Goal: Transaction & Acquisition: Purchase product/service

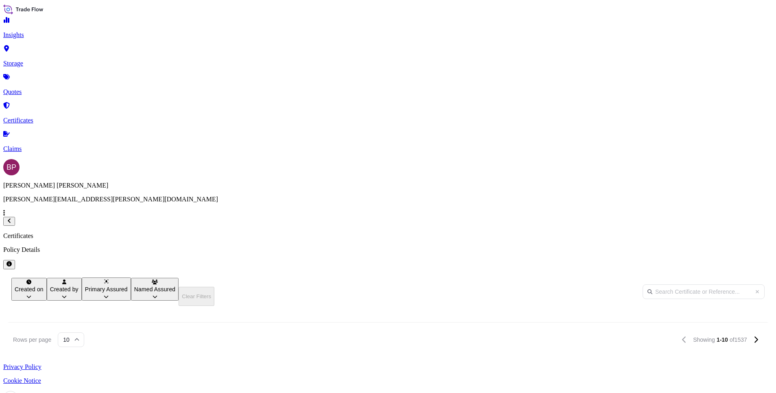
scroll to position [251, 636]
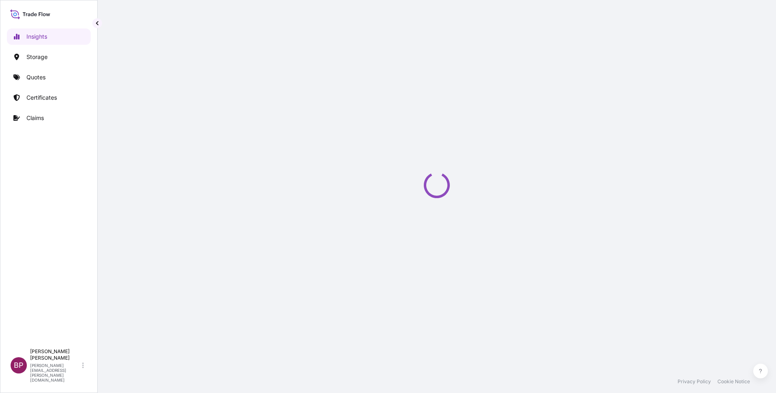
select select "2025"
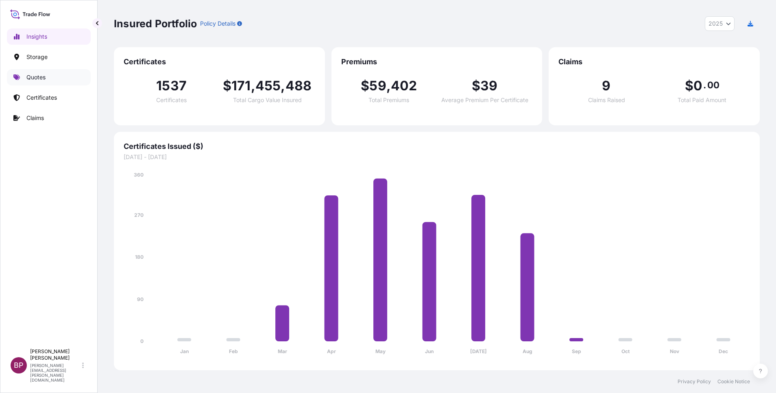
click at [44, 77] on p "Quotes" at bounding box center [35, 77] width 19 height 8
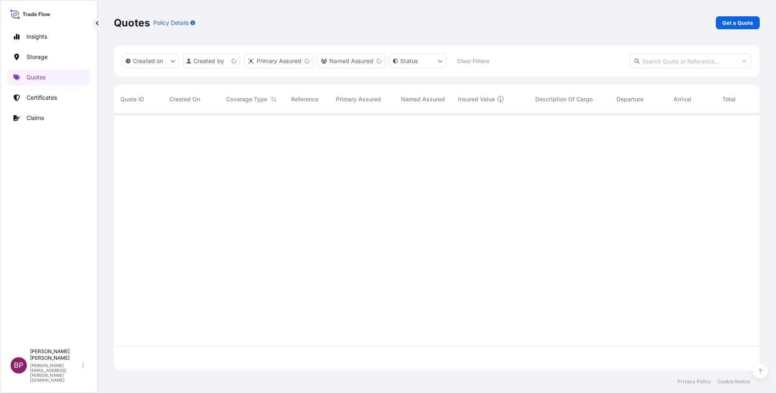
scroll to position [251, 636]
click at [740, 22] on p "Get a Quote" at bounding box center [737, 23] width 31 height 8
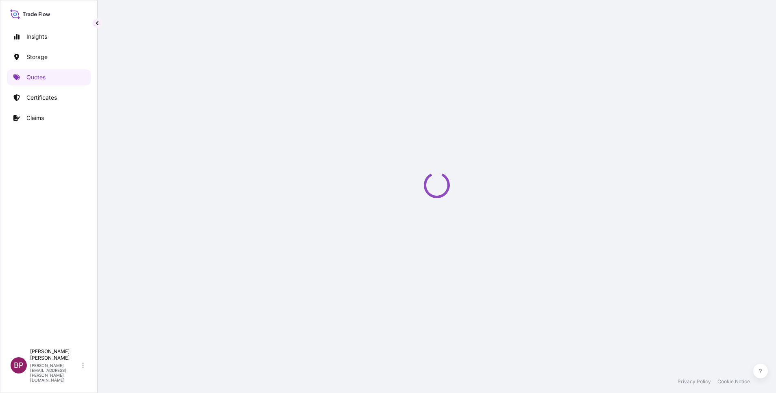
select select "Water"
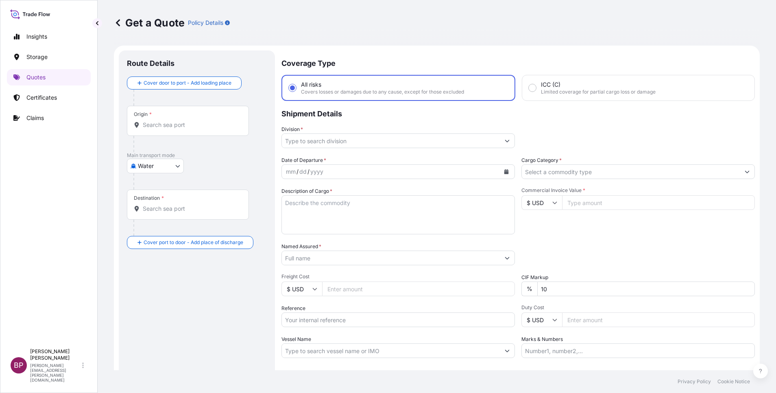
scroll to position [13, 0]
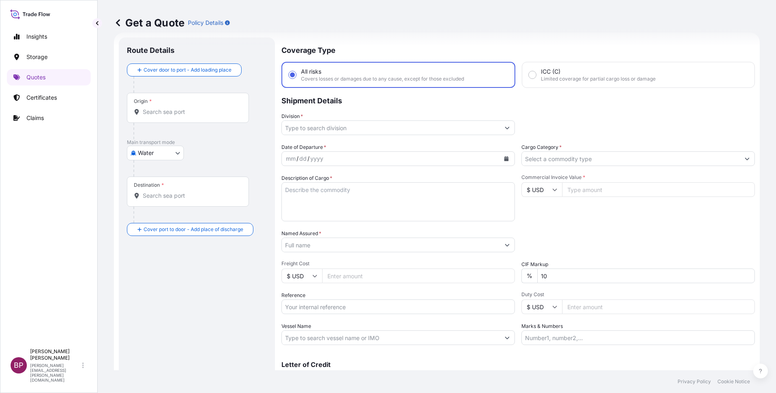
click at [631, 161] on input "Cargo Category *" at bounding box center [631, 158] width 218 height 15
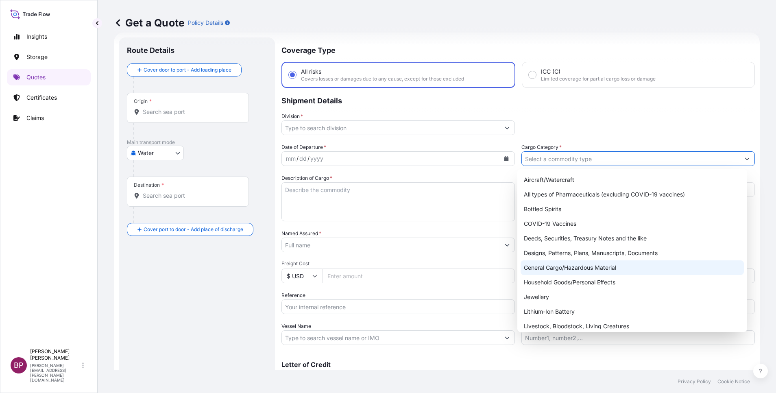
click at [564, 270] on div "General Cargo/Hazardous Material" at bounding box center [631, 267] width 223 height 15
type input "General Cargo/Hazardous Material"
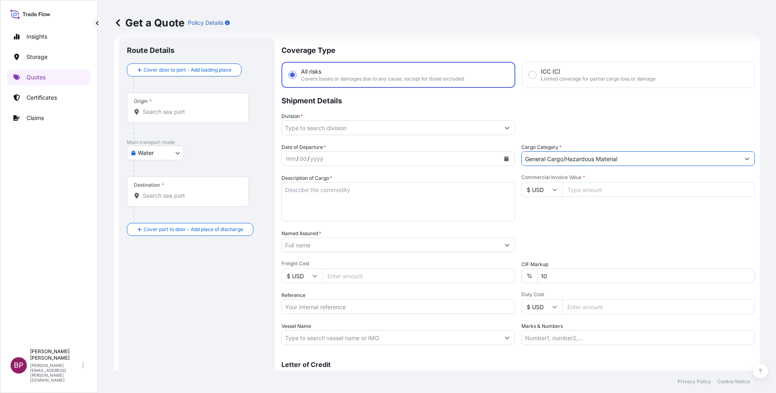
click at [501, 133] on button "Show suggestions" at bounding box center [507, 127] width 15 height 15
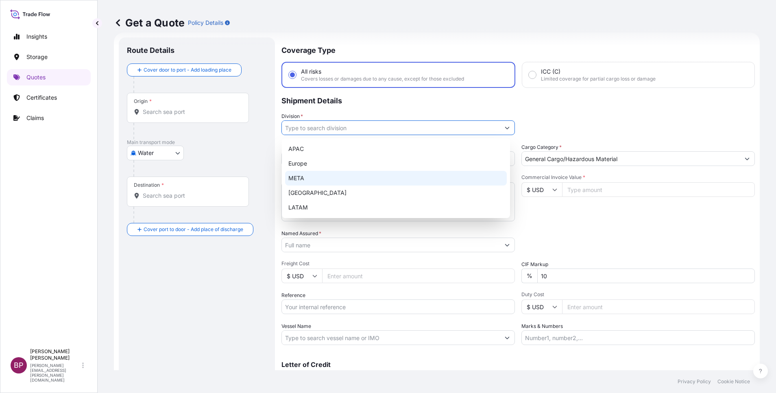
click at [335, 179] on div "META" at bounding box center [396, 178] width 222 height 15
type input "META"
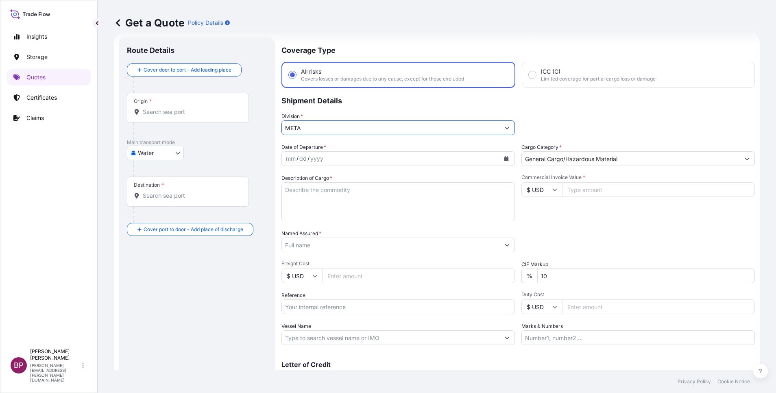
click at [546, 192] on input "$ USD" at bounding box center [541, 189] width 41 height 15
drag, startPoint x: 536, startPoint y: 220, endPoint x: 559, endPoint y: 211, distance: 24.8
click at [536, 180] on div "$ CAD" at bounding box center [537, 171] width 34 height 15
type input "$ CAD"
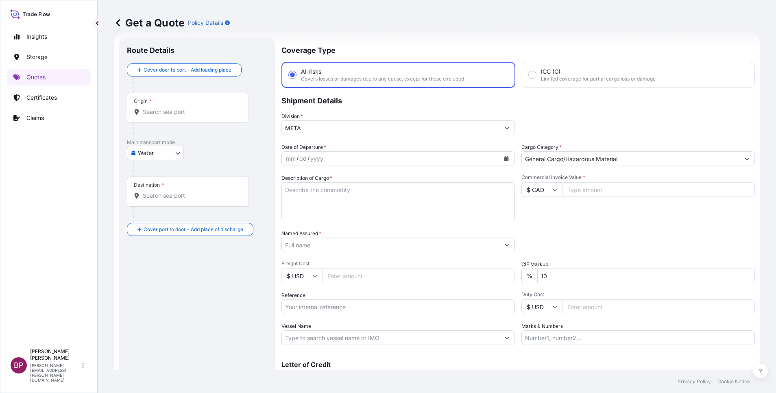
click at [576, 193] on input "Commercial Invoice Value *" at bounding box center [658, 189] width 193 height 15
paste input "1593"
type input "1593"
click at [493, 274] on div "Date of Departure * mm / dd / yyyy Cargo Category * General Cargo/Hazardous Mat…" at bounding box center [517, 244] width 473 height 202
type input "0"
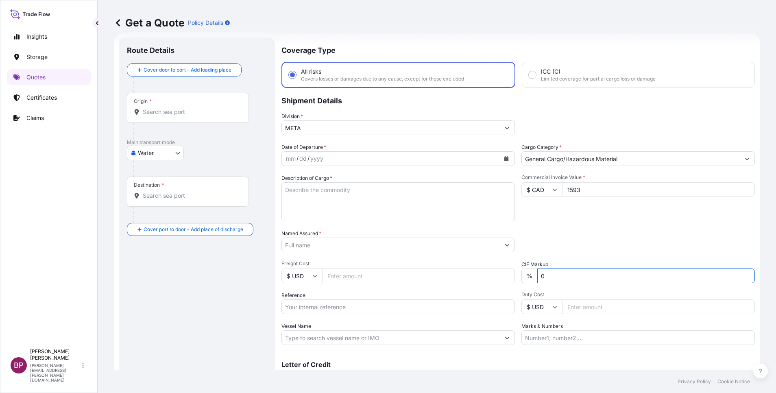
click at [177, 153] on body "0 Insights Storage Quotes Certificates Claims BP [PERSON_NAME] Kurian [EMAIL_AD…" at bounding box center [388, 196] width 776 height 393
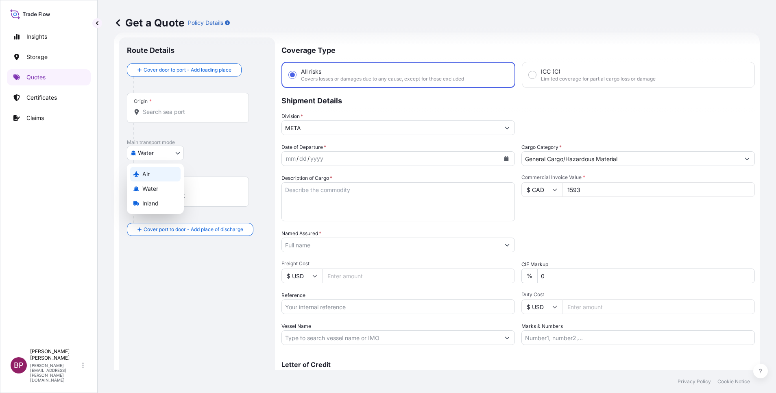
click at [154, 171] on div "Air" at bounding box center [155, 174] width 50 height 15
select select "Air"
click at [347, 308] on input "Reference" at bounding box center [397, 306] width 233 height 15
paste input "AWB:176-12038821 SSLS3006"
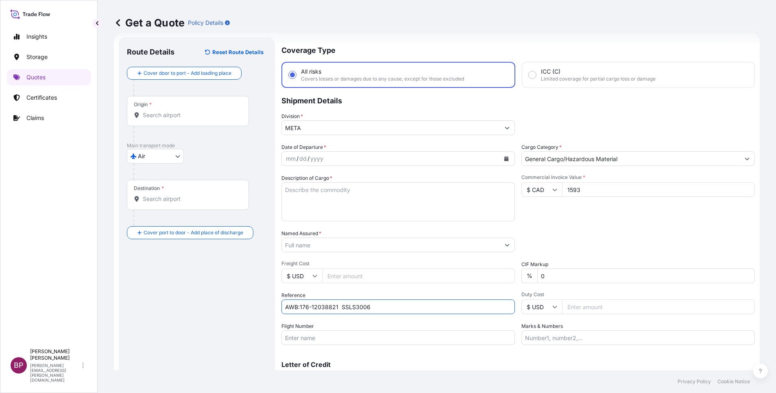
type input "AWB:176-12038821 SSLS3006"
click at [334, 246] on input "Named Assured *" at bounding box center [388, 244] width 213 height 15
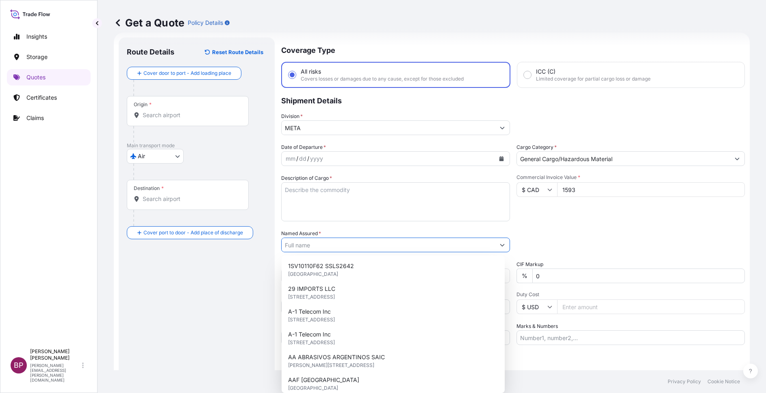
paste input "BAYOUNI TRADING COMPANY (WAREHOUSE)"
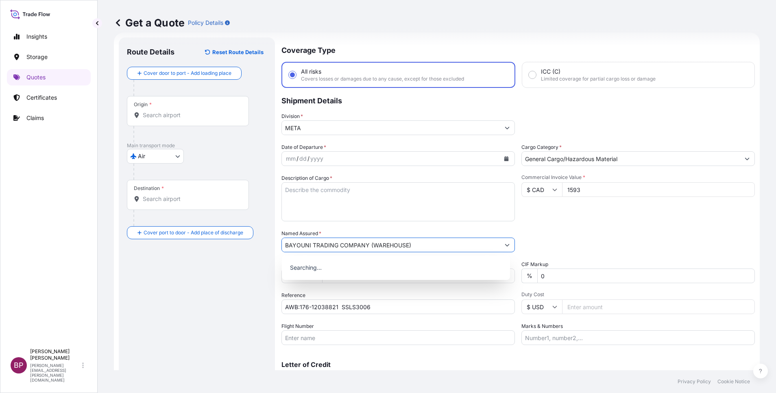
type input "BAYOUNI TRADING COMPANY (WAREHOUSE)"
click at [355, 198] on textarea "Description of Cargo *" at bounding box center [397, 201] width 233 height 39
paste textarea "CONOSTAN PREMISOLV"
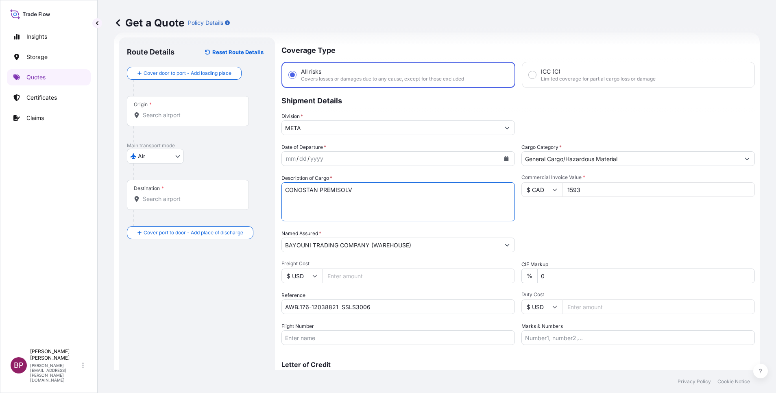
type textarea "CONOSTAN PREMISOLV"
click at [504, 159] on icon "Calendar" at bounding box center [506, 158] width 4 height 5
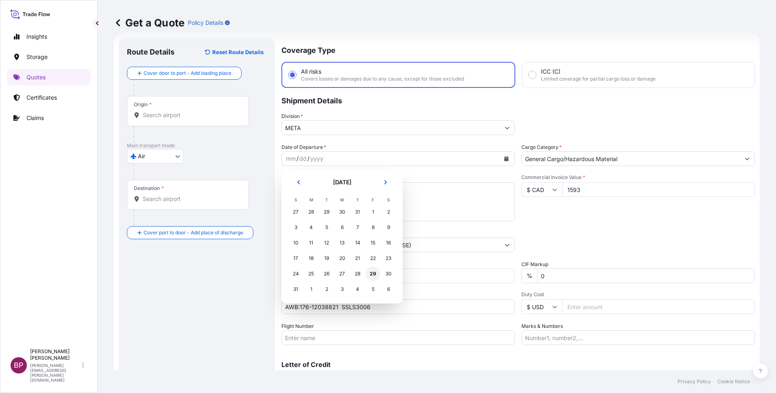
click at [372, 276] on div "29" at bounding box center [372, 273] width 15 height 15
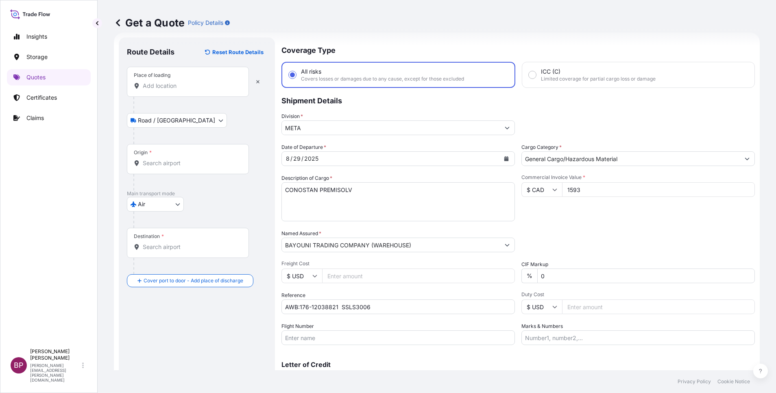
click at [172, 85] on input "Place of loading" at bounding box center [191, 86] width 96 height 8
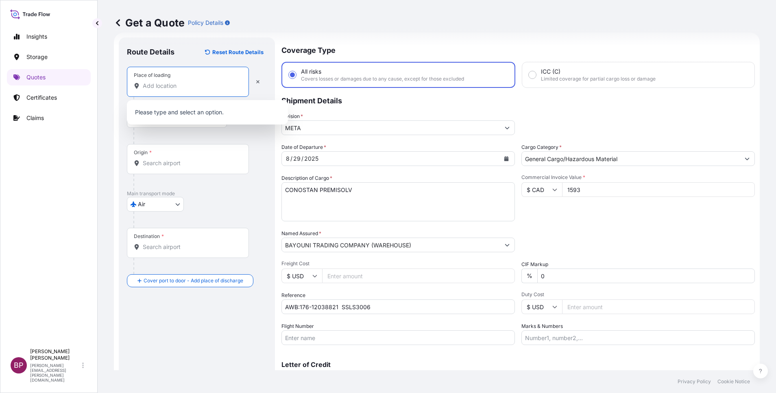
paste input "MONTREA"
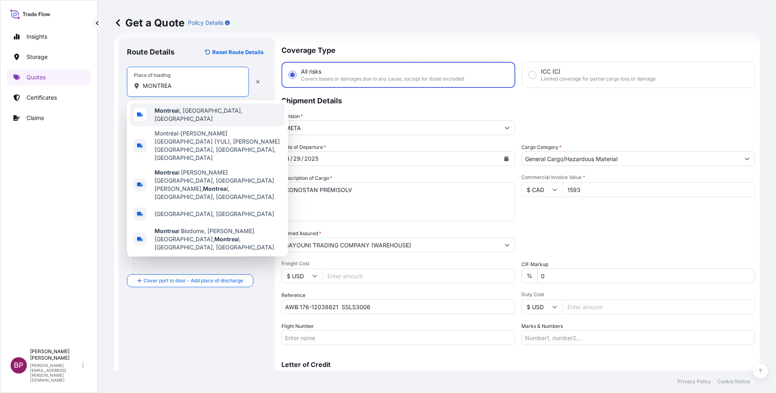
click at [189, 113] on span "Montrea l, [GEOGRAPHIC_DATA], [GEOGRAPHIC_DATA]" at bounding box center [217, 115] width 127 height 16
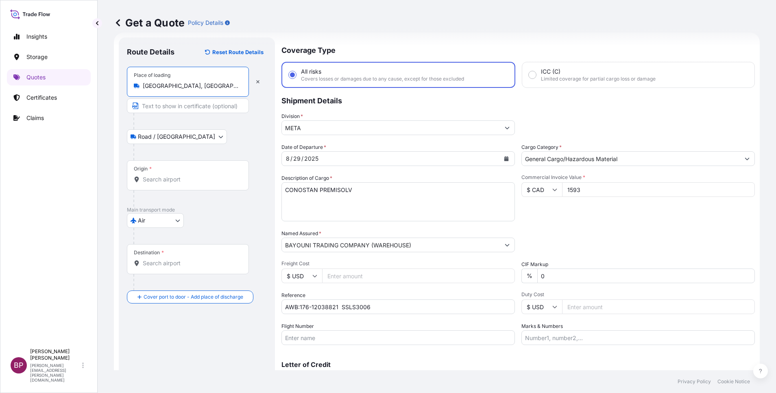
type input "[GEOGRAPHIC_DATA], [GEOGRAPHIC_DATA], [GEOGRAPHIC_DATA]"
click at [179, 174] on div "Origin *" at bounding box center [189, 175] width 125 height 30
click at [179, 175] on input "Origin *" at bounding box center [192, 179] width 99 height 8
paste input "MONTREA"
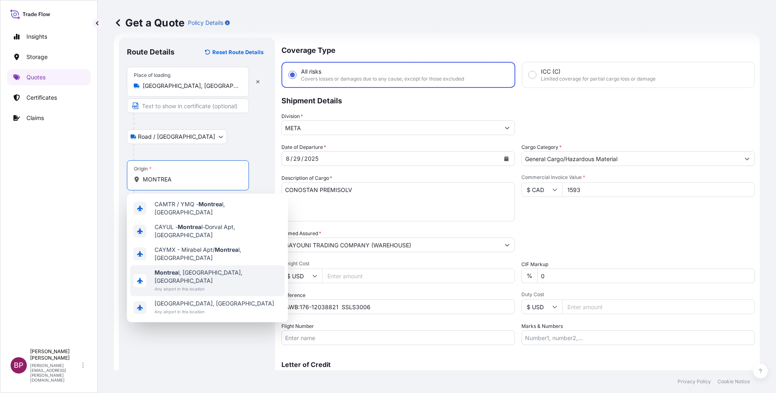
click at [202, 285] on span "Any airport in this location" at bounding box center [217, 289] width 127 height 8
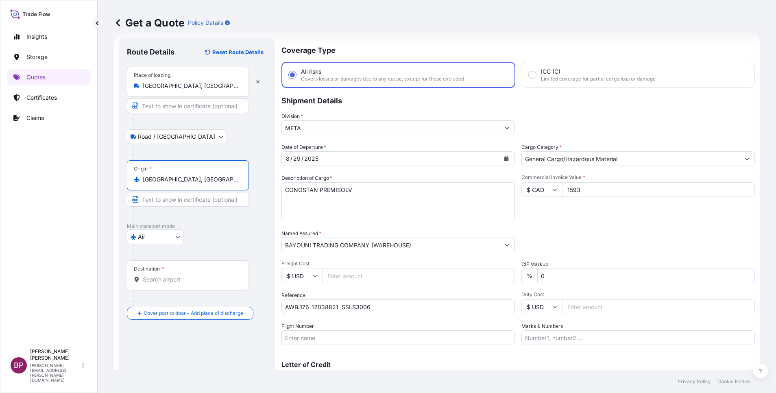
type input "[GEOGRAPHIC_DATA], [GEOGRAPHIC_DATA], [GEOGRAPHIC_DATA]"
click at [183, 281] on input "Destination *" at bounding box center [191, 279] width 96 height 8
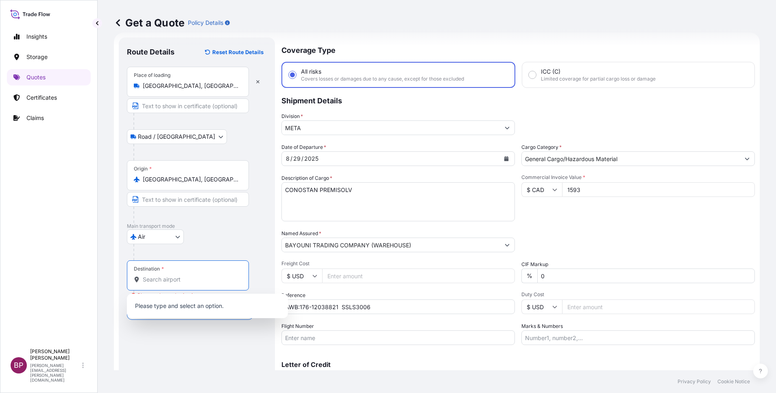
paste input "MONTREA"
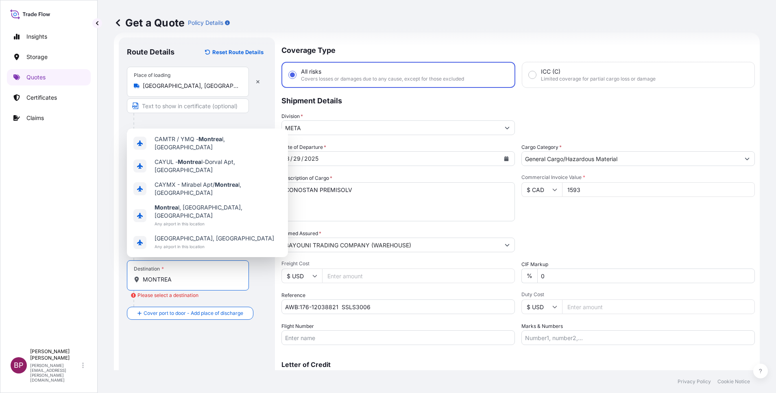
drag, startPoint x: 130, startPoint y: 278, endPoint x: 84, endPoint y: 266, distance: 47.5
click at [113, 274] on div "Get a Quote Policy Details Route Details Reset Route Details Place of loading […" at bounding box center [437, 185] width 678 height 370
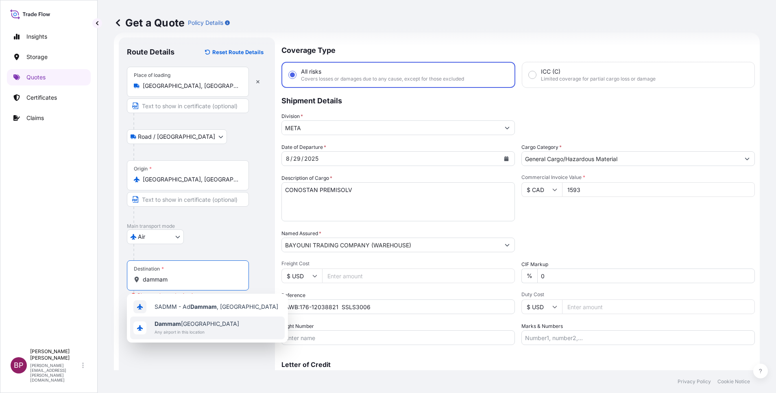
click at [198, 328] on span "Any airport in this location" at bounding box center [196, 332] width 85 height 8
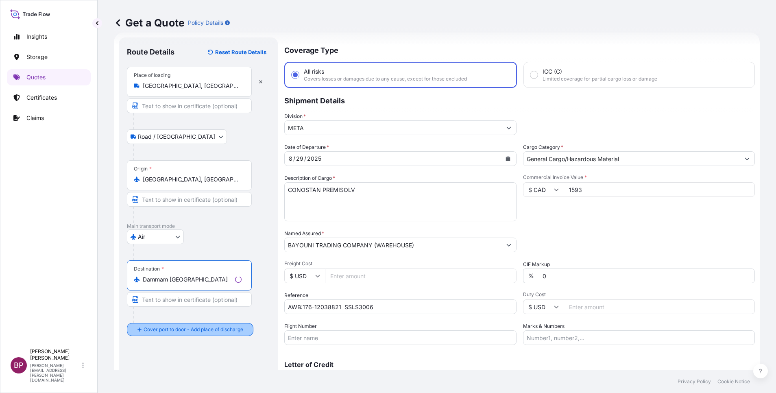
type input "Dammam [GEOGRAPHIC_DATA]"
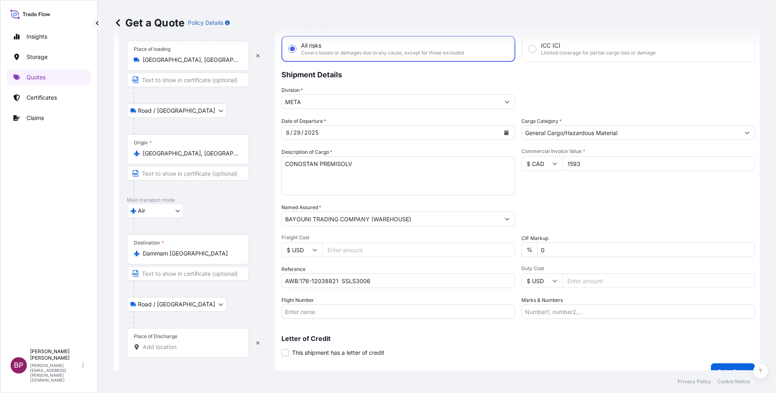
scroll to position [53, 0]
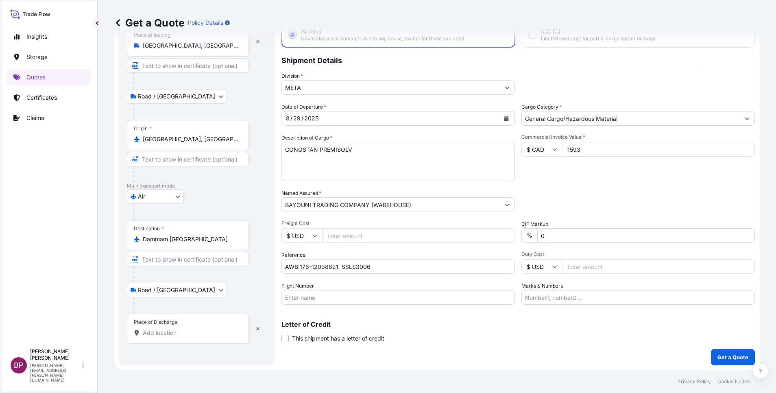
click at [170, 337] on div "Place of Discharge" at bounding box center [188, 328] width 122 height 30
click at [170, 337] on input "Place of Discharge" at bounding box center [191, 332] width 96 height 8
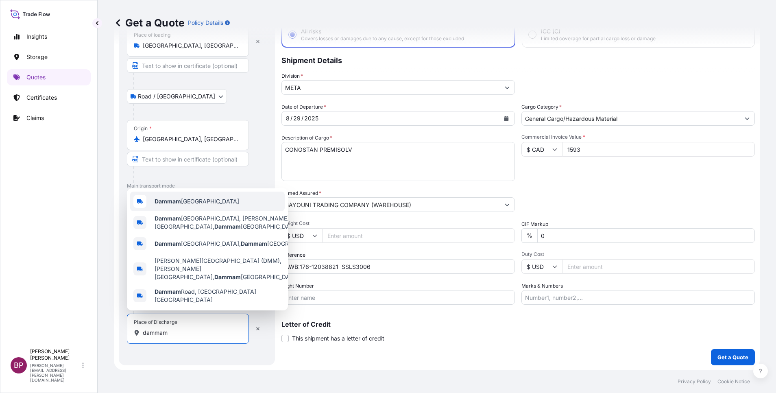
click at [187, 205] on span "Dammam [GEOGRAPHIC_DATA]" at bounding box center [196, 201] width 85 height 8
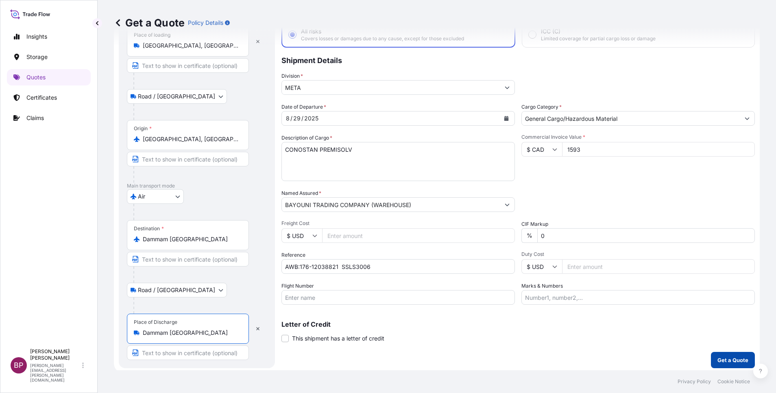
type input "Dammam [GEOGRAPHIC_DATA]"
click at [726, 359] on p "Get a Quote" at bounding box center [732, 360] width 31 height 8
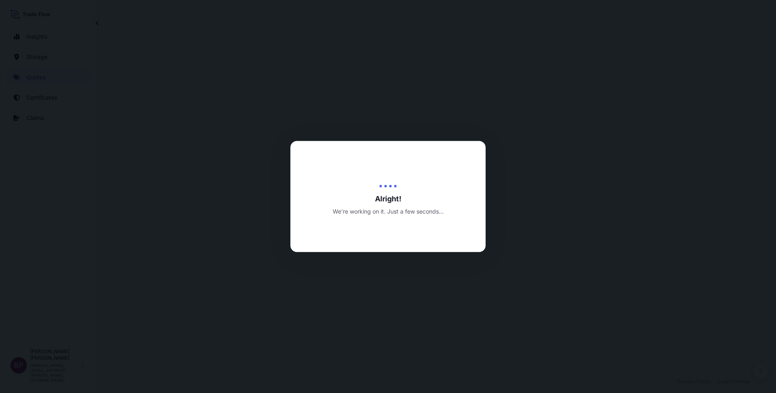
select select "Road / [GEOGRAPHIC_DATA]"
select select "Air"
select select "Road / [GEOGRAPHIC_DATA]"
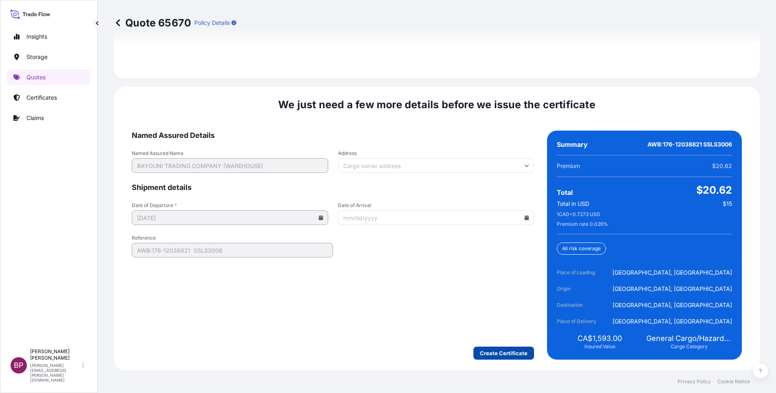
scroll to position [1247, 0]
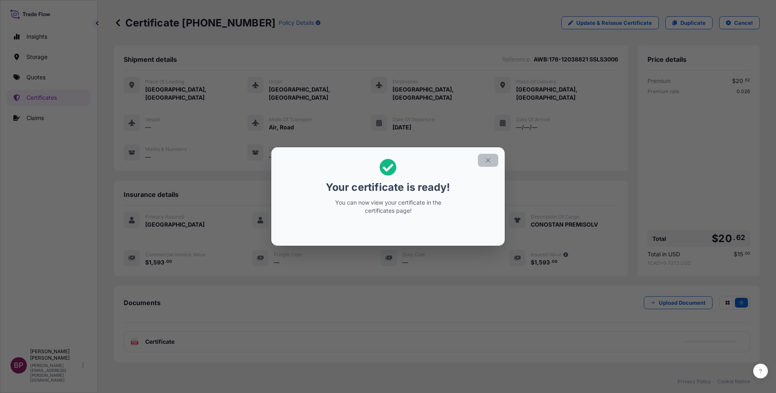
click at [489, 160] on icon "button" at bounding box center [487, 160] width 7 height 7
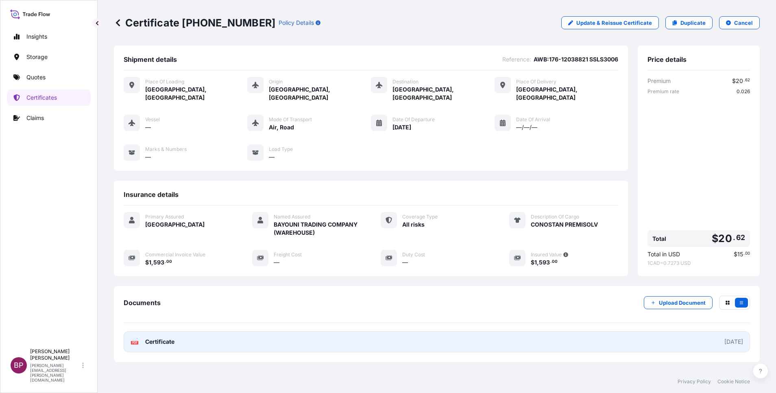
click at [170, 337] on span "Certificate" at bounding box center [159, 341] width 29 height 8
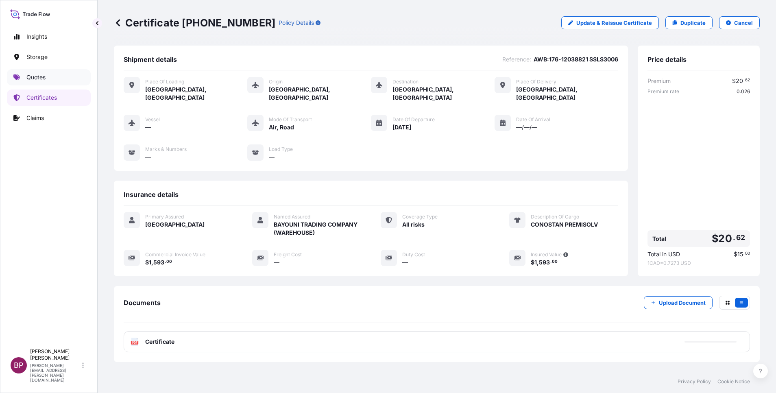
click at [46, 78] on link "Quotes" at bounding box center [49, 77] width 84 height 16
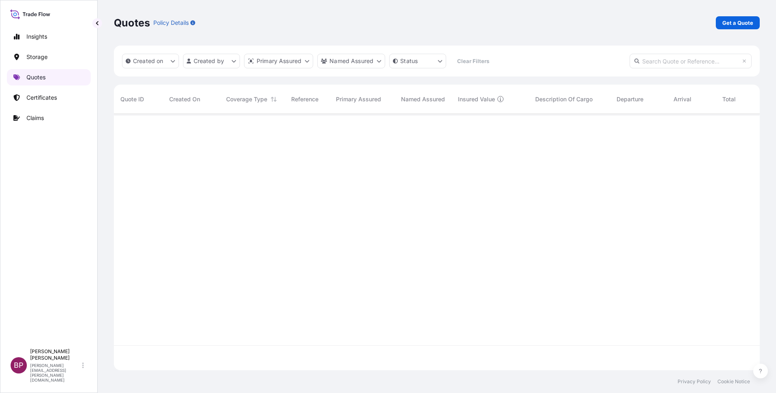
scroll to position [251, 636]
click at [732, 24] on p "Get a Quote" at bounding box center [737, 23] width 31 height 8
select select "Water"
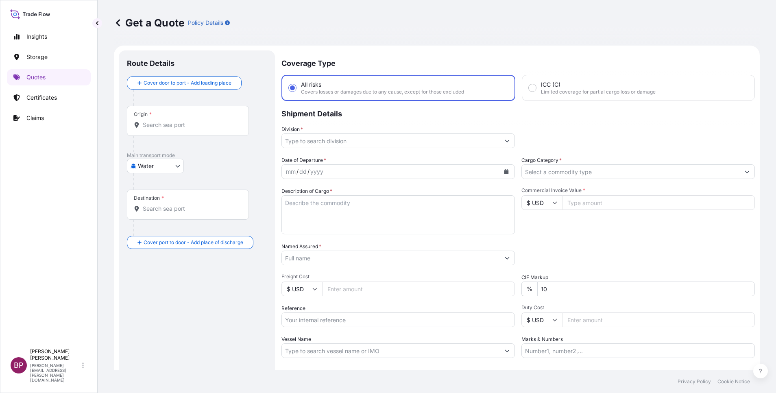
scroll to position [13, 0]
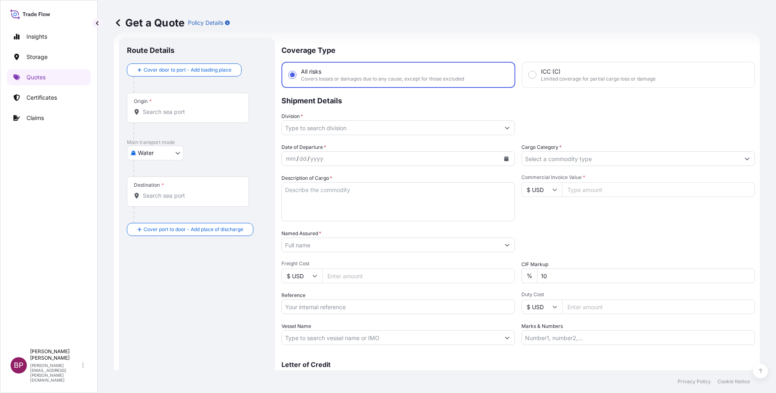
click at [612, 158] on input "Cargo Category *" at bounding box center [631, 158] width 218 height 15
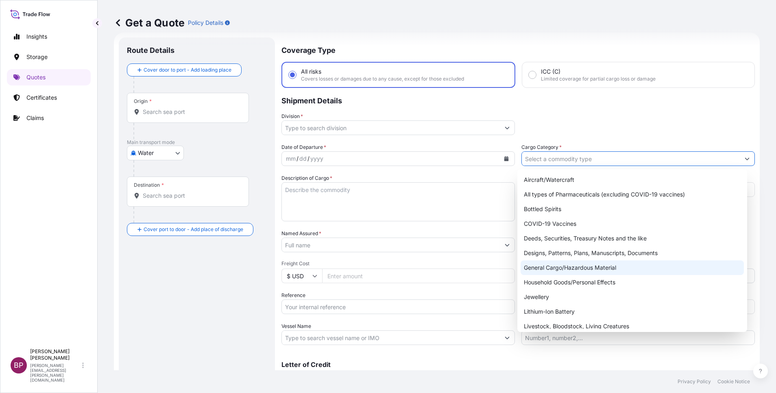
click at [567, 268] on div "General Cargo/Hazardous Material" at bounding box center [631, 267] width 223 height 15
type input "General Cargo/Hazardous Material"
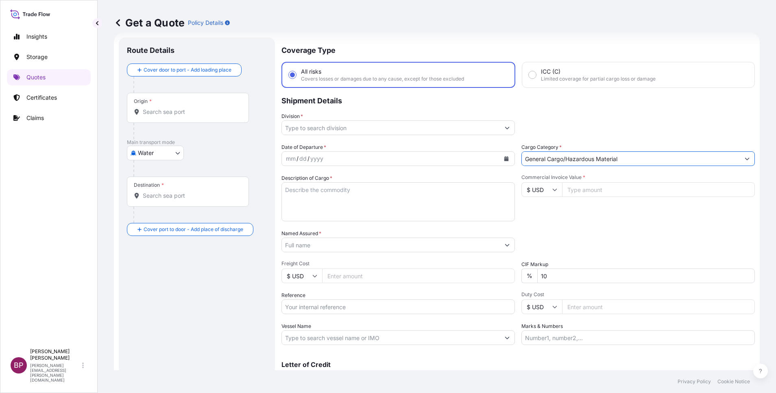
click at [505, 129] on button "Show suggestions" at bounding box center [507, 127] width 15 height 15
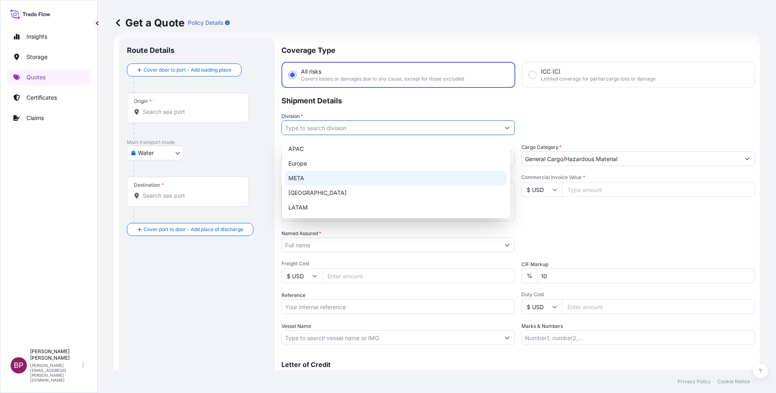
click at [351, 177] on div "META" at bounding box center [396, 178] width 222 height 15
type input "META"
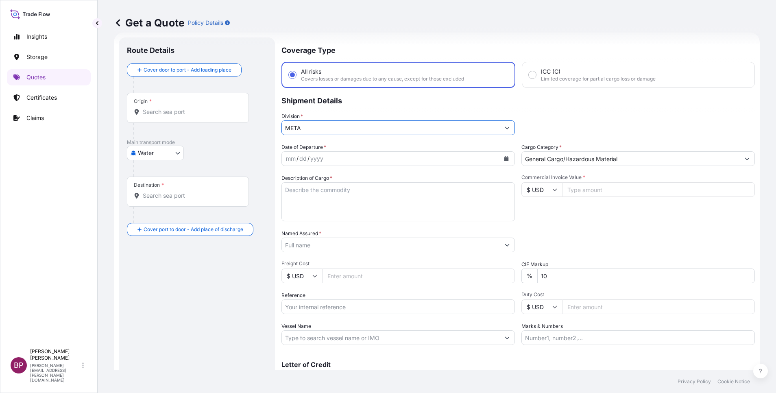
click at [593, 191] on input "Commercial Invoice Value *" at bounding box center [658, 189] width 193 height 15
paste input "45065.52"
type input "45065.52"
click at [376, 259] on div "Date of Departure * mm / dd / yyyy Cargo Category * General Cargo/Hazardous Mat…" at bounding box center [517, 244] width 473 height 202
type input "0"
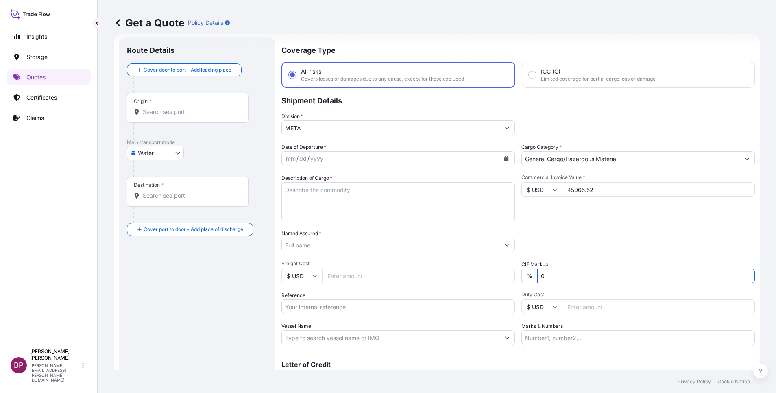
click at [351, 249] on input "Named Assured *" at bounding box center [391, 244] width 218 height 15
paste input "FOOTBALL SHOES"
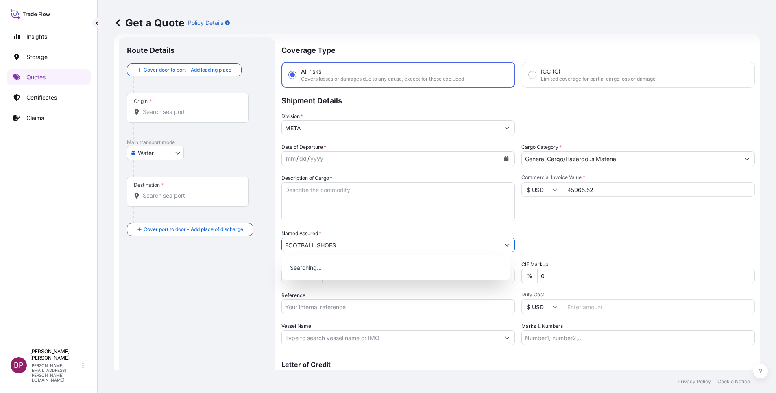
type input "FOOTBALL SHOES"
drag, startPoint x: 333, startPoint y: 309, endPoint x: 335, endPoint y: 305, distance: 4.7
click at [335, 305] on input "Reference" at bounding box center [397, 306] width 233 height 15
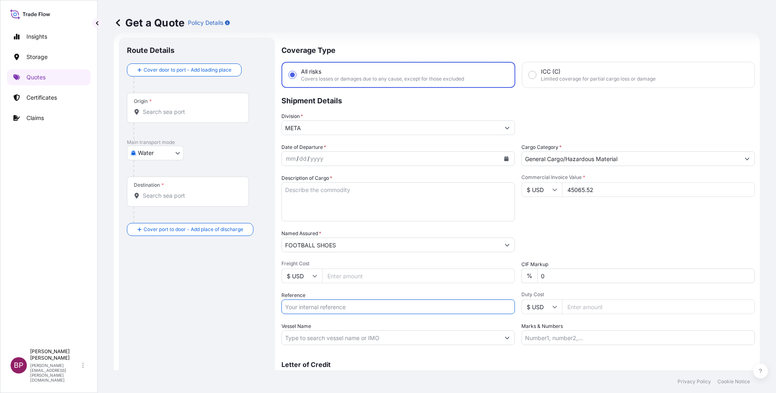
paste input "BL:COSU9503304230 SSLS3058"
type input "BL:COSU9503304230 SSLS3058"
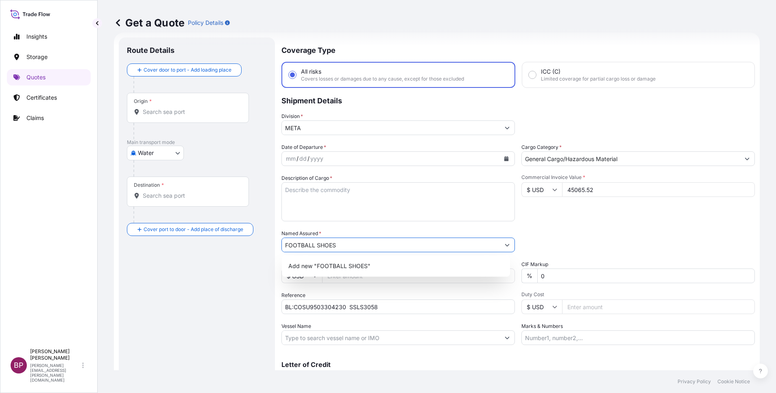
drag, startPoint x: 349, startPoint y: 247, endPoint x: 254, endPoint y: 244, distance: 94.4
click at [251, 242] on form "Route Details Cover door to port - Add loading place Place of loading Road / In…" at bounding box center [437, 222] width 646 height 378
paste input "SUMMIT JEDDAH GENERAL CONTRACTING AND TRADING CO."
type input "SUMMIT JEDDAH GENERAL CONTRACTING AND TRADING CO."
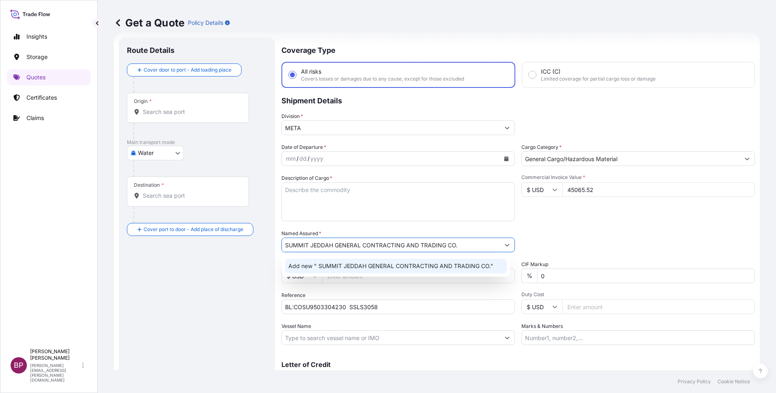
click at [360, 206] on textarea "Description of Cargo *" at bounding box center [397, 201] width 233 height 39
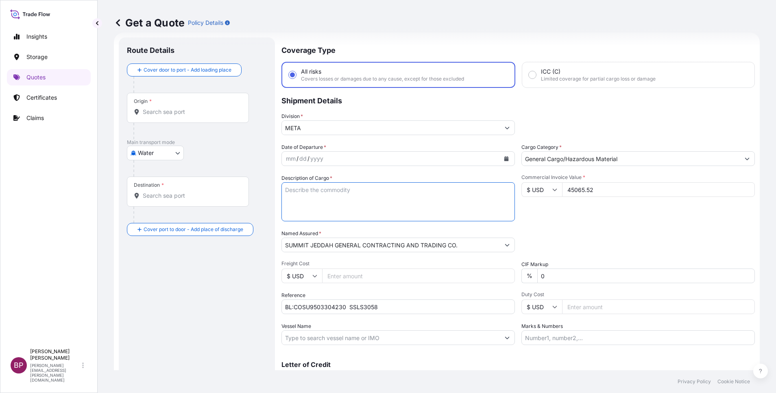
paste textarea "FOOTBALL SHOES"
type textarea "FOOTBALL SHOES"
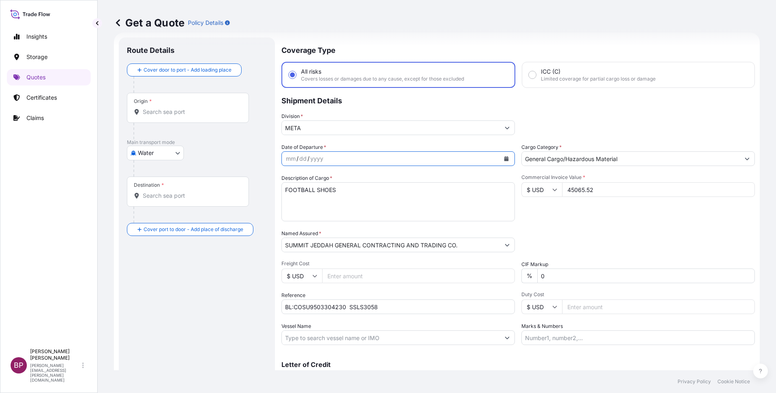
click at [504, 160] on icon "Calendar" at bounding box center [506, 158] width 5 height 5
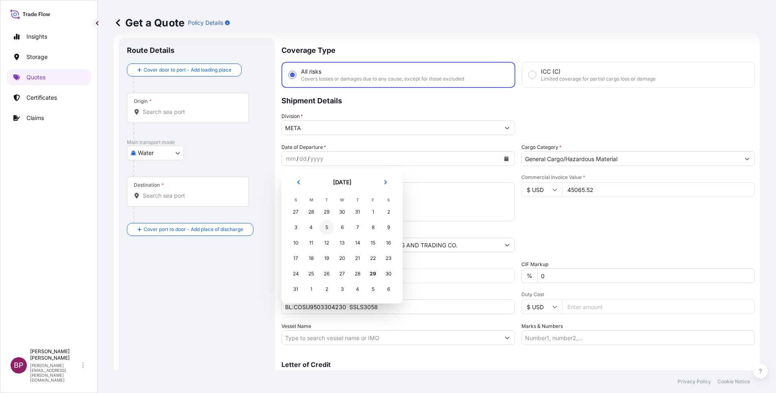
click at [328, 230] on div "5" at bounding box center [326, 227] width 15 height 15
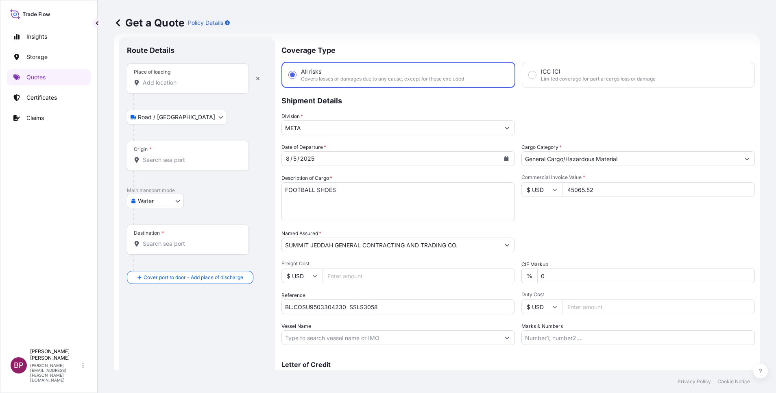
click at [172, 88] on div "Place of loading" at bounding box center [188, 78] width 122 height 30
click at [172, 87] on input "Place of loading" at bounding box center [191, 82] width 96 height 8
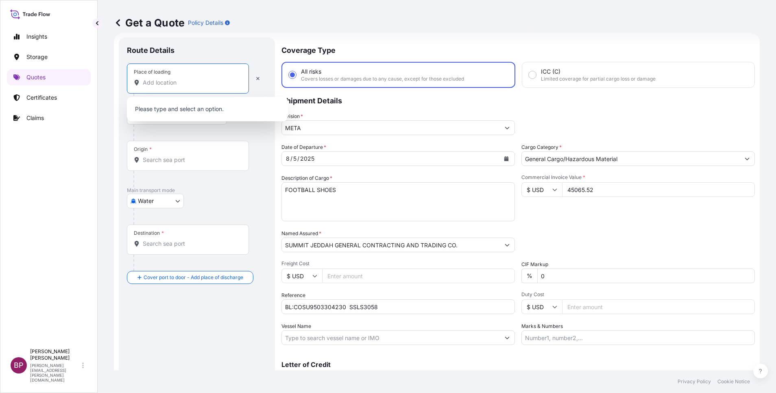
paste input "NINGBO"
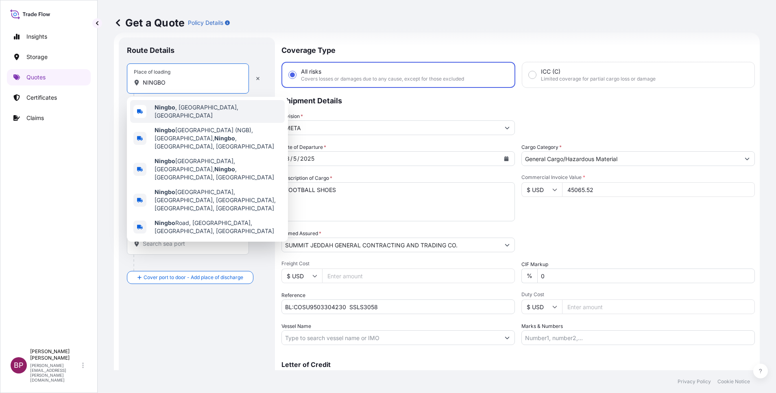
click at [213, 109] on span "[GEOGRAPHIC_DATA] , [GEOGRAPHIC_DATA], [GEOGRAPHIC_DATA]" at bounding box center [217, 111] width 127 height 16
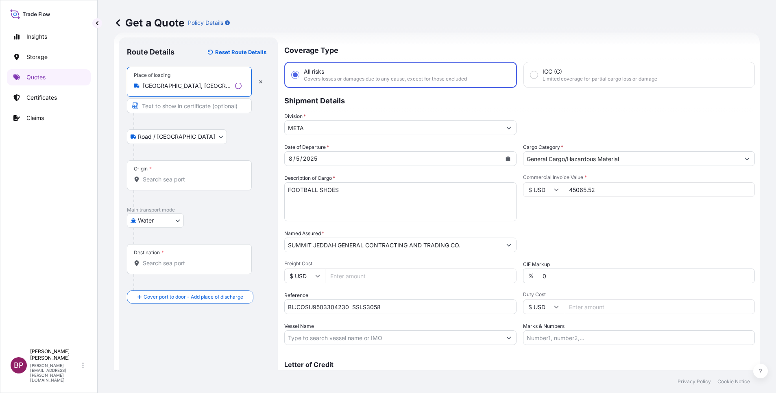
type input "[GEOGRAPHIC_DATA], [GEOGRAPHIC_DATA], [GEOGRAPHIC_DATA]"
click at [172, 178] on input "Origin *" at bounding box center [192, 179] width 99 height 8
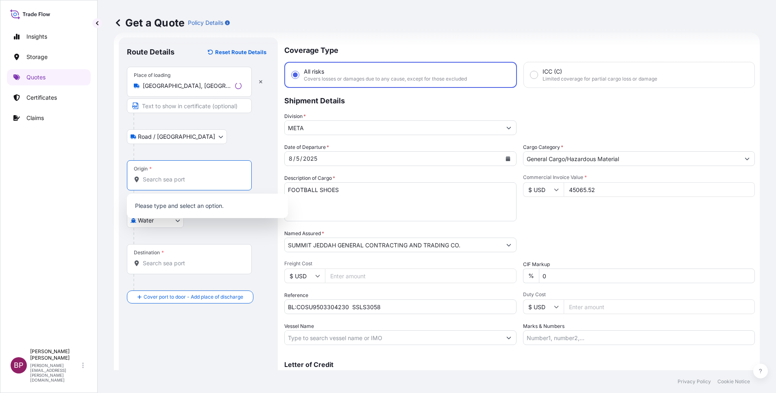
paste input "NINGBO"
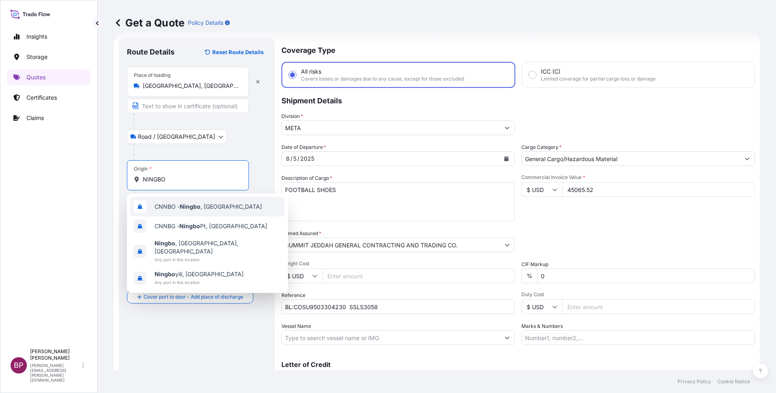
click at [204, 207] on span "CNNBO - Ningbo , [GEOGRAPHIC_DATA]" at bounding box center [207, 206] width 107 height 8
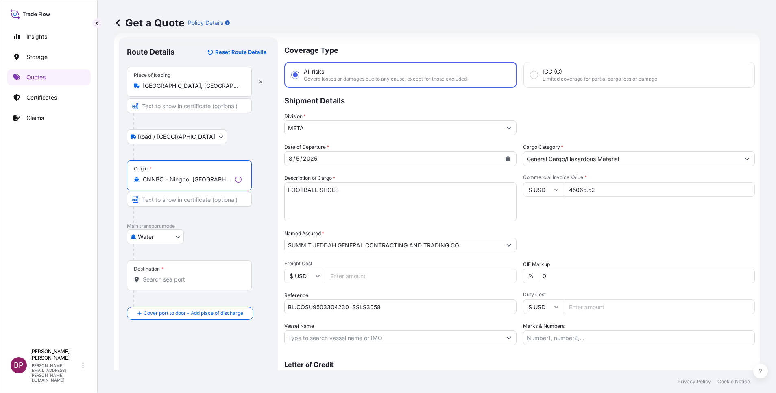
type input "CNNBO - Ningbo, [GEOGRAPHIC_DATA]"
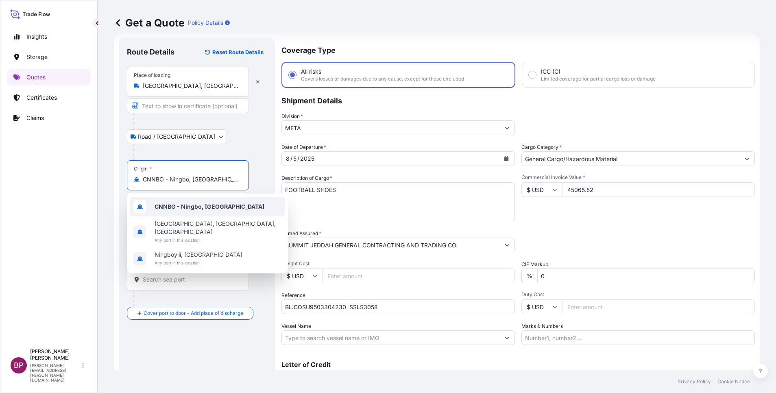
click at [220, 203] on div "CNNBO - Ningbo, [GEOGRAPHIC_DATA]" at bounding box center [207, 207] width 154 height 20
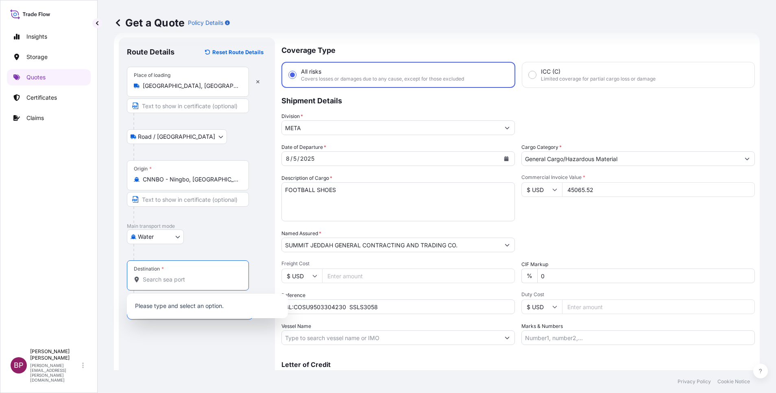
click at [188, 281] on input "Destination *" at bounding box center [191, 279] width 96 height 8
paste input "JEDDAH"
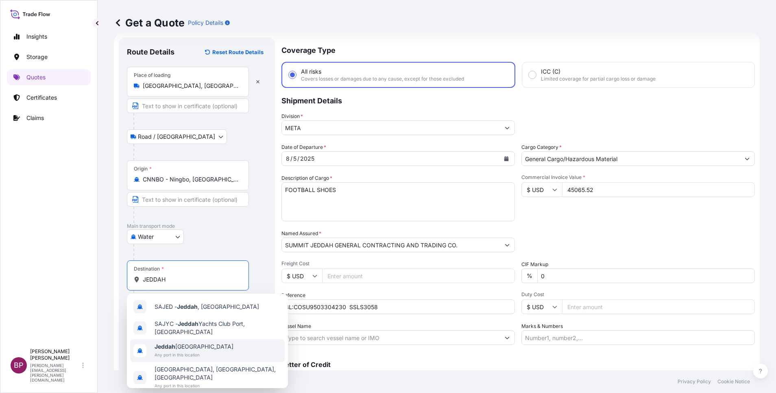
click at [196, 350] on span "Jeddah [GEOGRAPHIC_DATA]" at bounding box center [193, 346] width 79 height 8
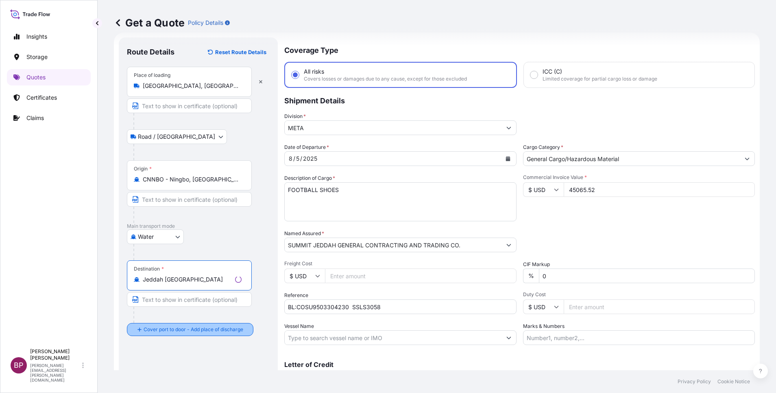
type input "Jeddah [GEOGRAPHIC_DATA]"
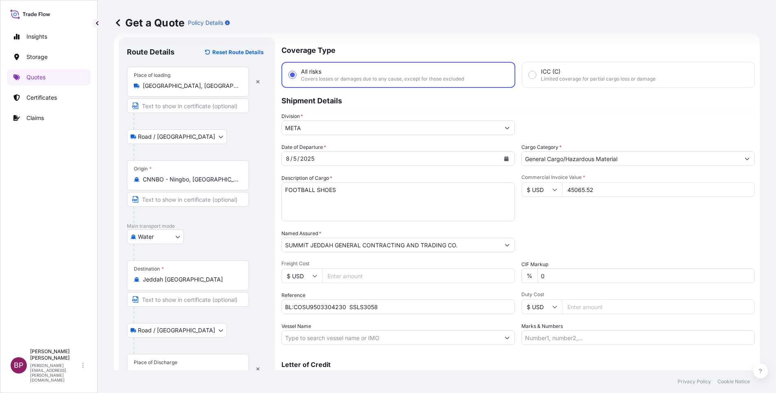
scroll to position [53, 0]
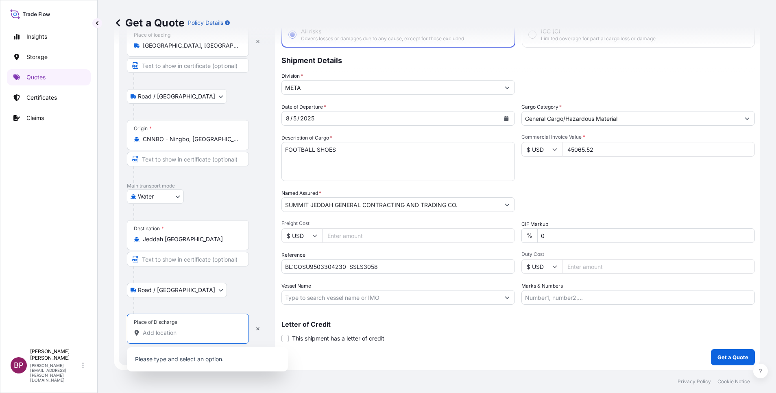
click at [186, 332] on input "Place of Discharge" at bounding box center [191, 332] width 96 height 8
paste input "JEDDAH"
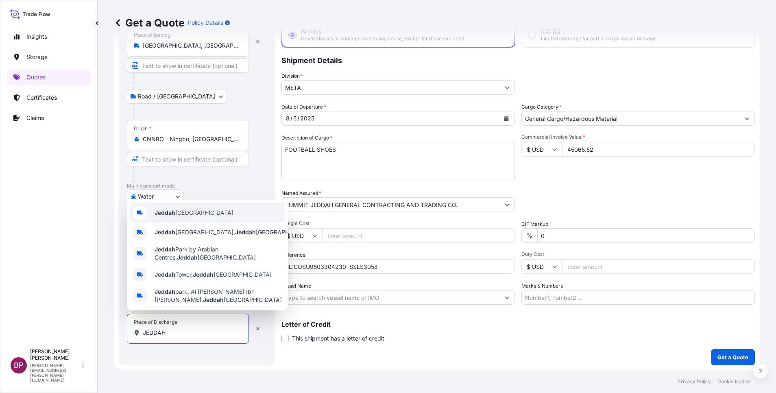
click at [219, 215] on div "Jeddah [GEOGRAPHIC_DATA]" at bounding box center [207, 213] width 154 height 20
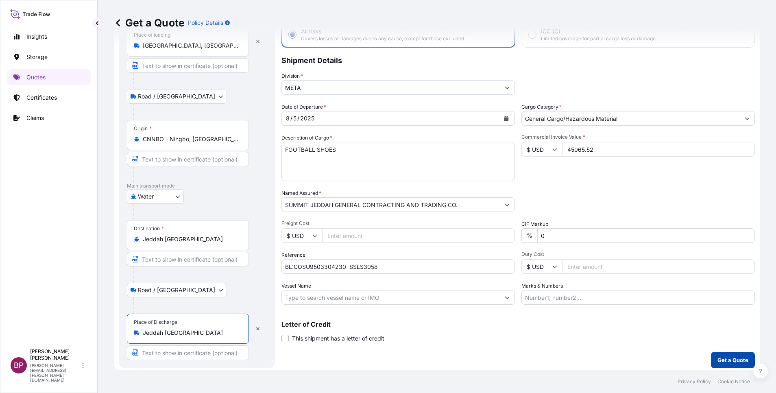
type input "Jeddah [GEOGRAPHIC_DATA]"
click at [720, 355] on button "Get a Quote" at bounding box center [733, 360] width 44 height 16
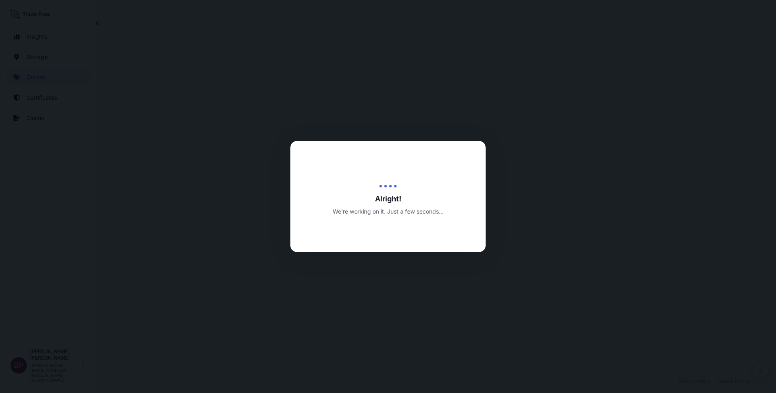
select select "Road / [GEOGRAPHIC_DATA]"
select select "Water"
select select "Road / [GEOGRAPHIC_DATA]"
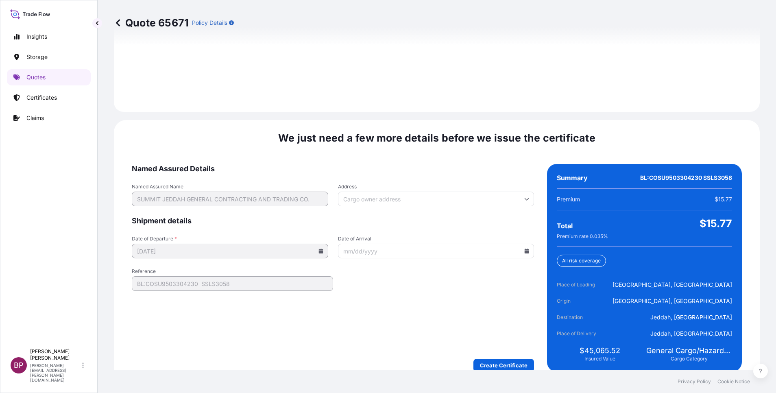
scroll to position [1205, 0]
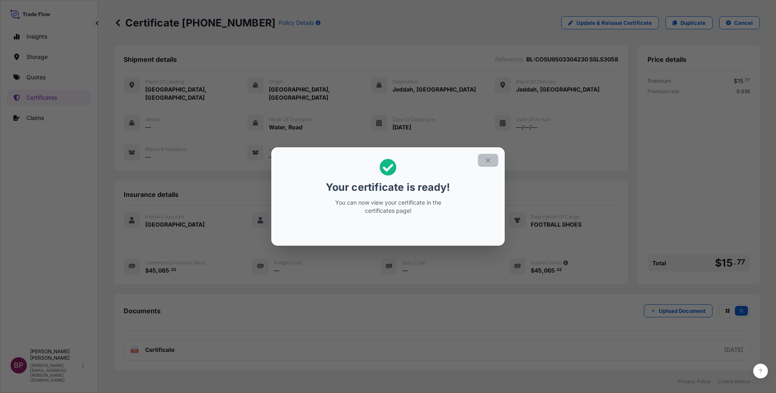
click at [485, 159] on icon "button" at bounding box center [487, 160] width 7 height 7
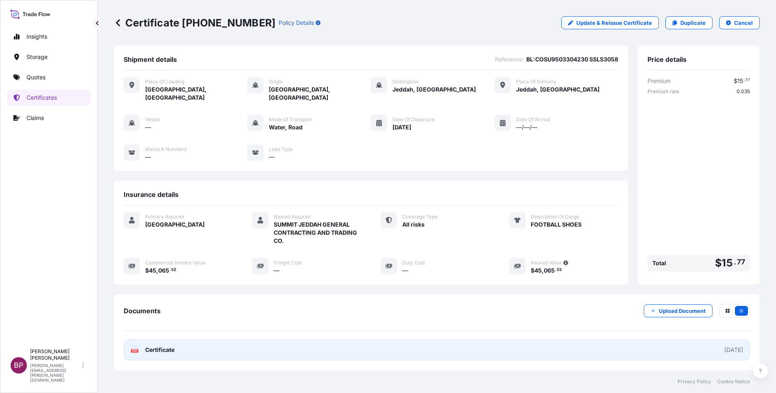
click at [173, 346] on span "Certificate" at bounding box center [159, 350] width 29 height 8
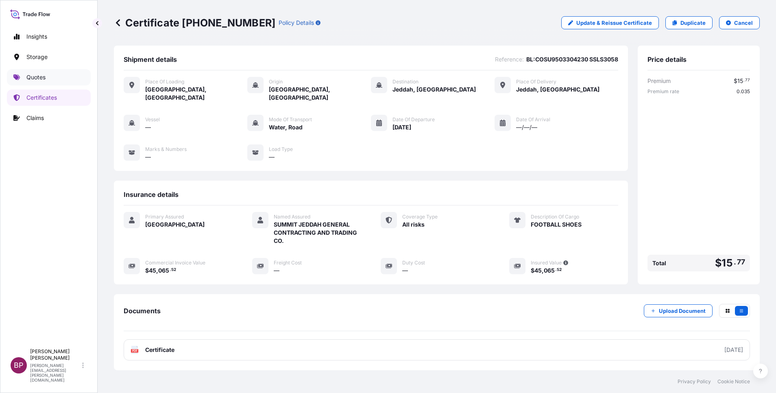
click at [42, 80] on p "Quotes" at bounding box center [35, 77] width 19 height 8
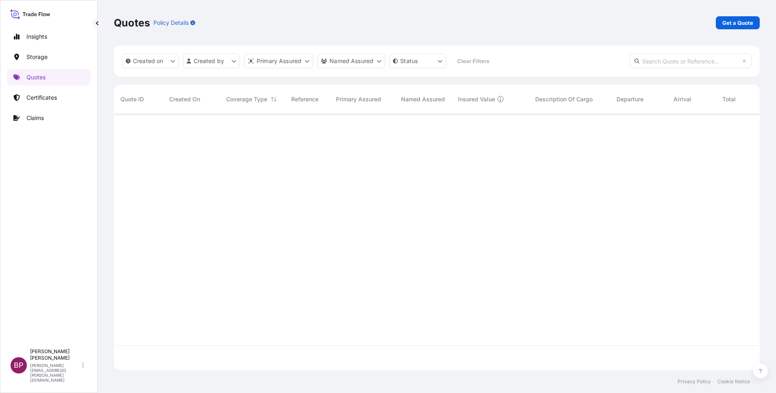
scroll to position [251, 636]
click at [736, 25] on p "Get a Quote" at bounding box center [737, 23] width 31 height 8
select select "Water"
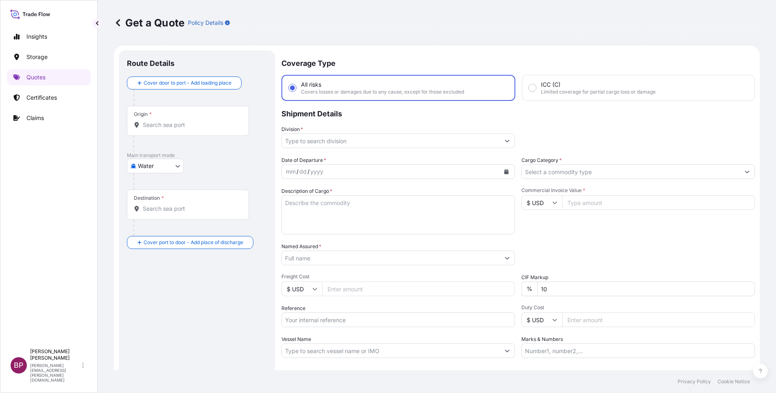
scroll to position [13, 0]
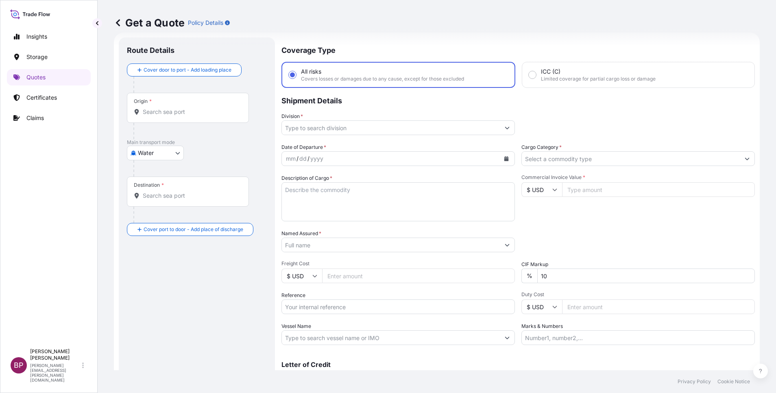
click at [652, 161] on input "Cargo Category *" at bounding box center [631, 158] width 218 height 15
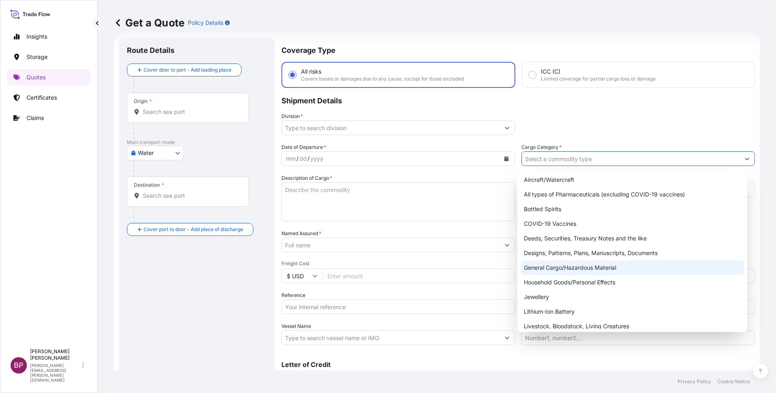
click at [572, 270] on div "General Cargo/Hazardous Material" at bounding box center [631, 267] width 223 height 15
type input "General Cargo/Hazardous Material"
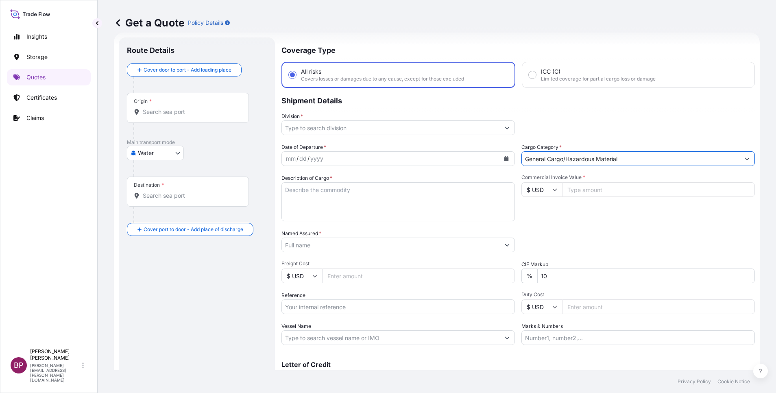
click at [505, 129] on icon "Show suggestions" at bounding box center [507, 127] width 5 height 5
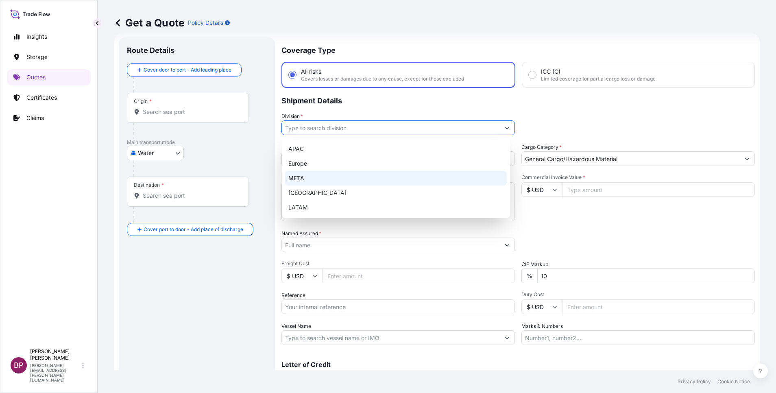
click at [361, 173] on div "META" at bounding box center [396, 178] width 222 height 15
type input "META"
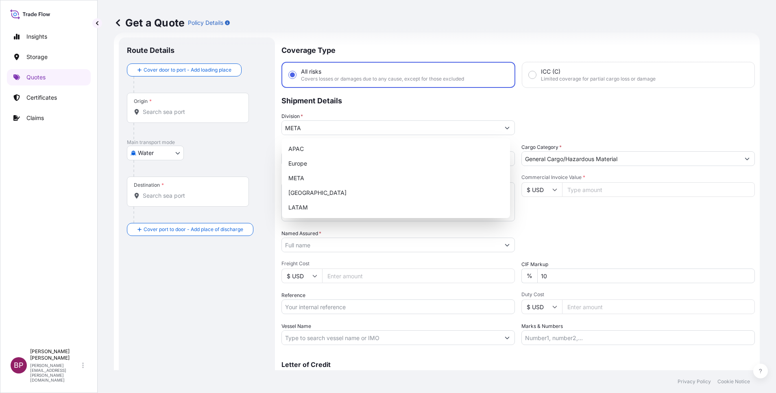
click at [566, 195] on input "Commercial Invoice Value *" at bounding box center [658, 189] width 193 height 15
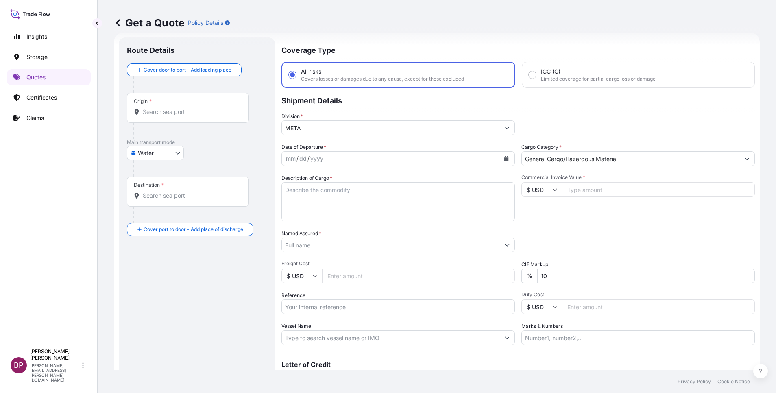
paste input "61554.96"
type input "61554.96"
drag, startPoint x: 544, startPoint y: 274, endPoint x: 486, endPoint y: 270, distance: 58.3
click at [503, 272] on div "Date of Departure * mm / dd / yyyy Cargo Category * General Cargo/Hazardous Mat…" at bounding box center [517, 244] width 473 height 202
type input "0"
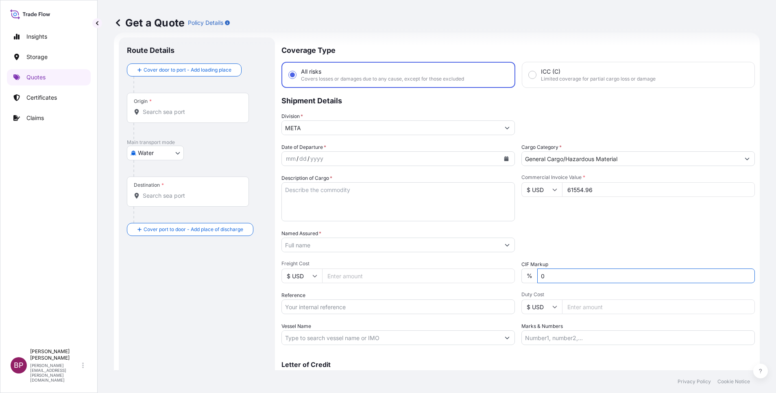
click at [354, 211] on textarea "Description of Cargo *" at bounding box center [397, 201] width 233 height 39
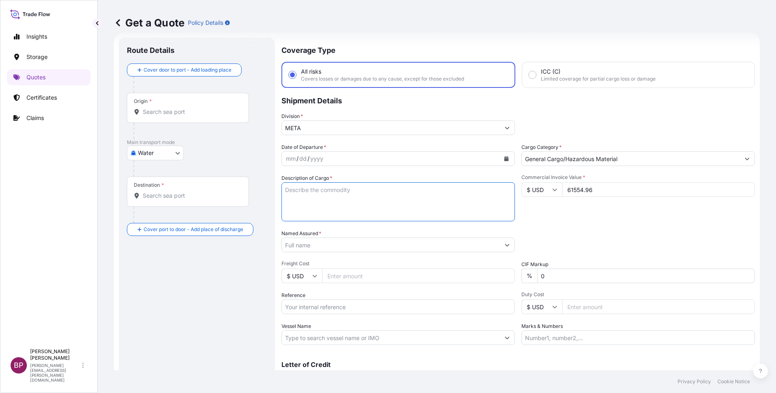
type textarea "v"
paste textarea "FOOTBALL SHOES"
type textarea "FOOTBALL SHOES"
click at [345, 313] on input "Reference" at bounding box center [397, 306] width 233 height 15
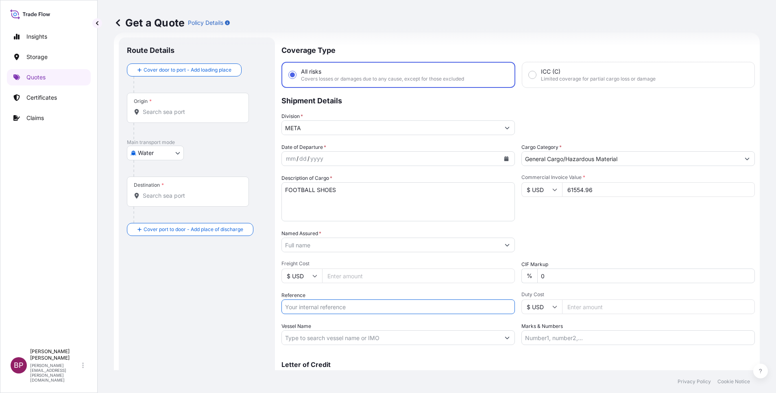
paste input "BL:NGP2703110 SSLS3059"
type input "BL:NGP2703110 SSLS3059"
click at [365, 246] on input "Named Assured *" at bounding box center [391, 244] width 218 height 15
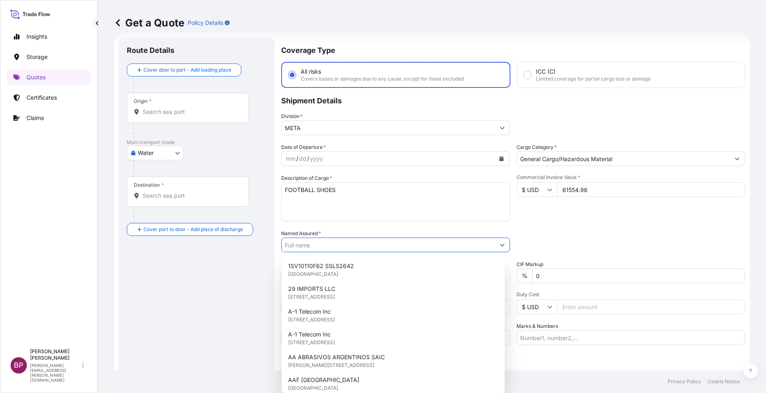
paste input "SUMMIT JEDDAH GENERAL CONTRACTING AND TRADING CO."
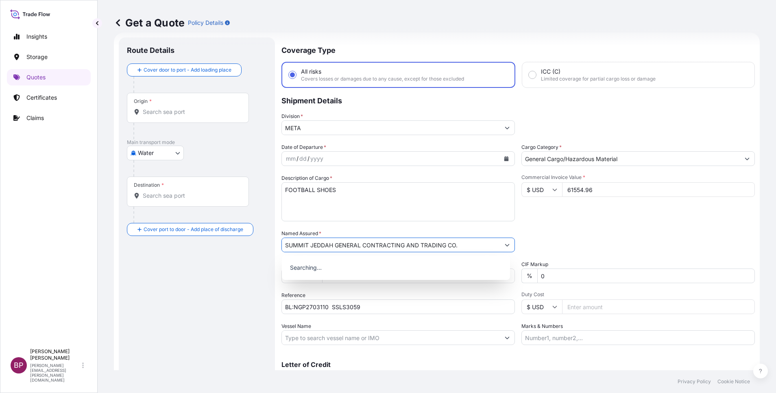
type input "SUMMIT JEDDAH GENERAL CONTRACTING AND TRADING CO."
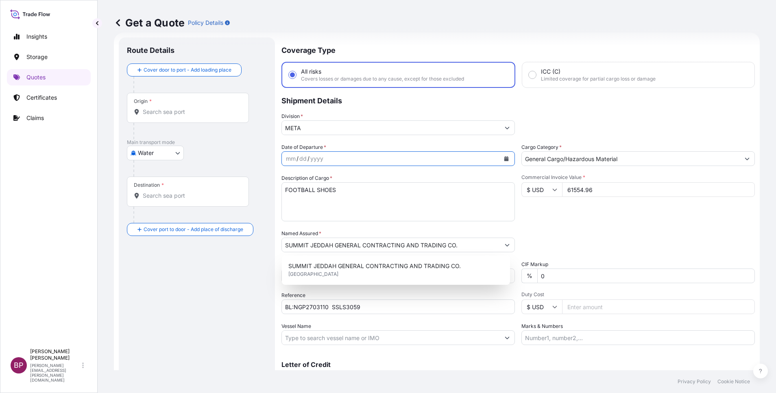
click at [504, 160] on icon "Calendar" at bounding box center [506, 158] width 4 height 5
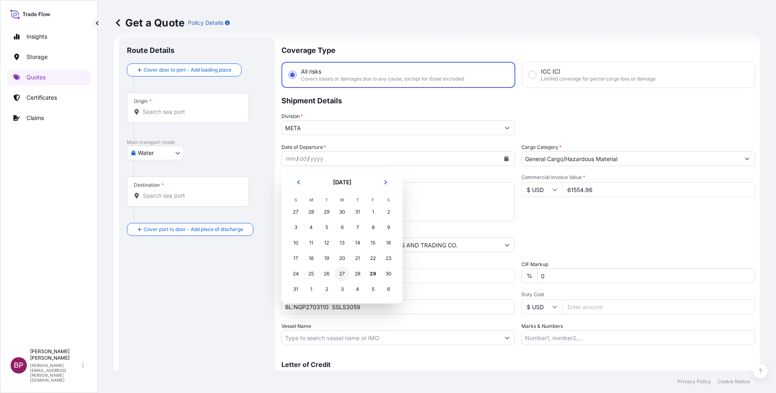
click at [343, 274] on div "27" at bounding box center [342, 273] width 15 height 15
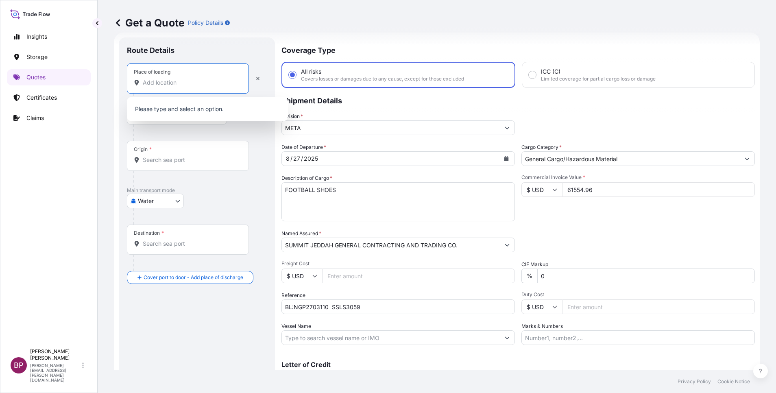
click at [191, 83] on input "Place of loading" at bounding box center [191, 82] width 96 height 8
paste input "NINGBO"
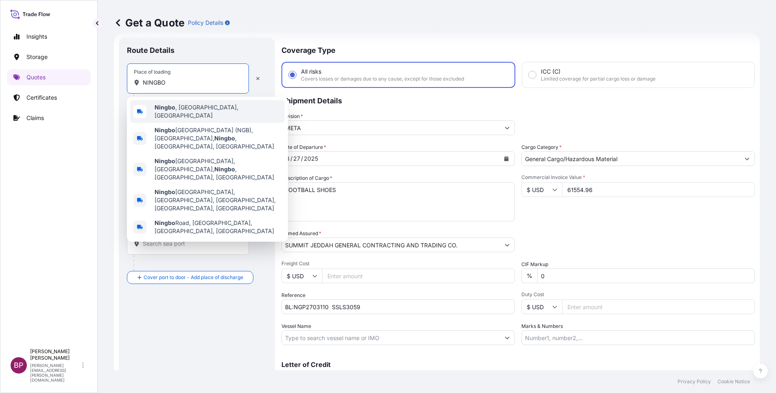
click at [210, 111] on span "[GEOGRAPHIC_DATA] , [GEOGRAPHIC_DATA], [GEOGRAPHIC_DATA]" at bounding box center [217, 111] width 127 height 16
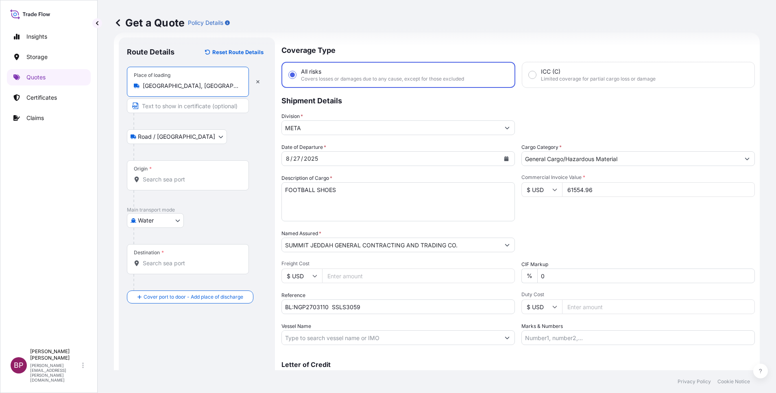
type input "[GEOGRAPHIC_DATA], [GEOGRAPHIC_DATA], [GEOGRAPHIC_DATA]"
click at [204, 184] on div "Origin *" at bounding box center [189, 175] width 125 height 30
click at [204, 183] on input "Origin *" at bounding box center [192, 179] width 99 height 8
paste input "NINGBO"
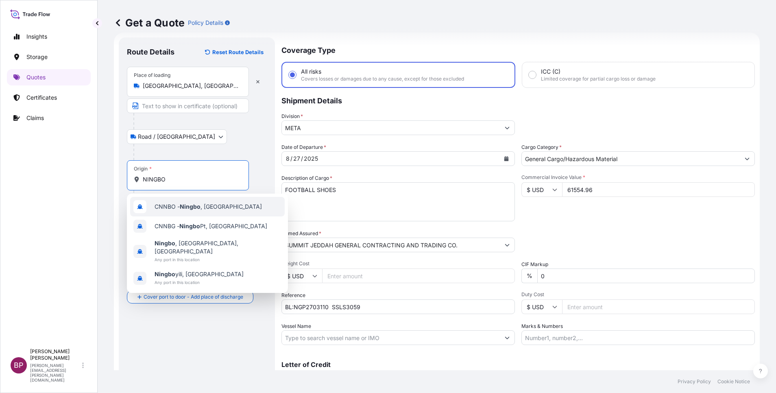
click at [215, 210] on span "CNNBO - Ningbo , [GEOGRAPHIC_DATA]" at bounding box center [207, 206] width 107 height 8
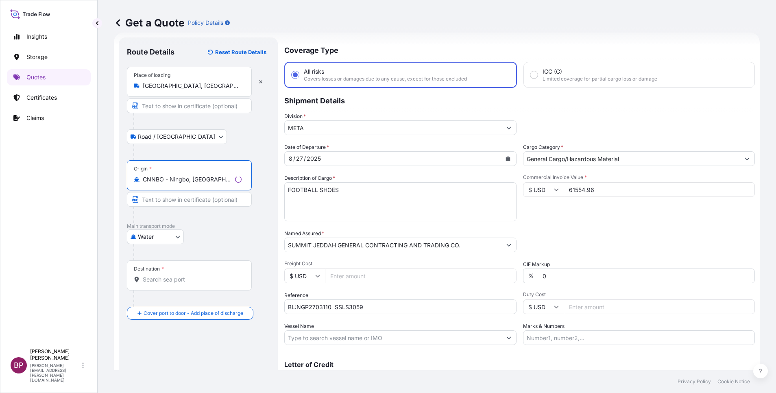
type input "CNNBO - Ningbo, [GEOGRAPHIC_DATA]"
click at [210, 277] on input "Destination *" at bounding box center [192, 279] width 99 height 8
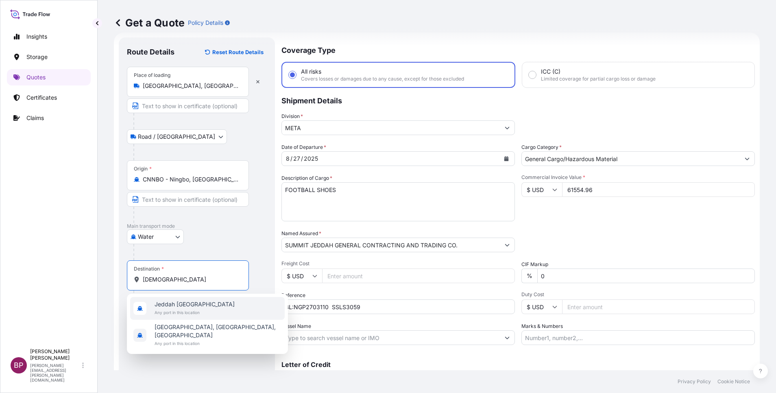
click at [198, 309] on div "[GEOGRAPHIC_DATA] [GEOGRAPHIC_DATA] Any port in this location" at bounding box center [194, 308] width 80 height 16
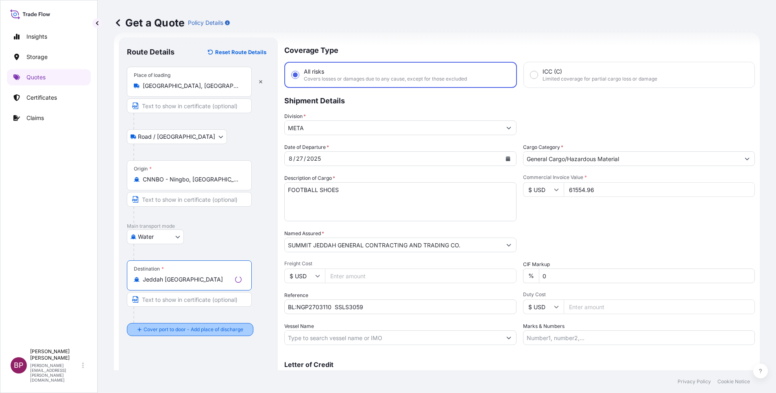
type input "Jeddah [GEOGRAPHIC_DATA]"
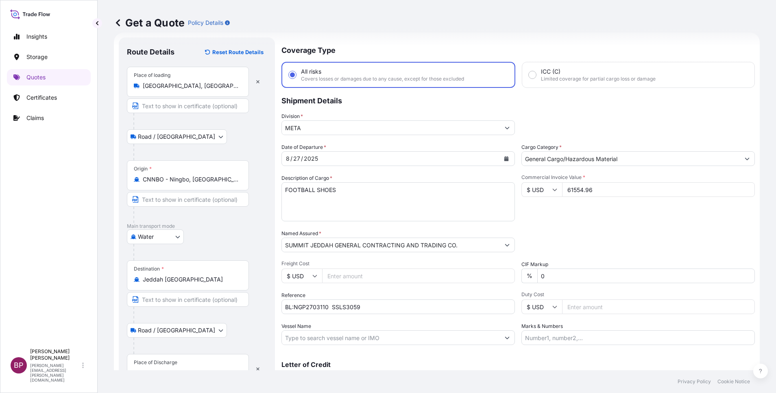
click at [171, 363] on div "Place of Discharge" at bounding box center [156, 362] width 44 height 7
click at [171, 369] on input "Place of Discharge" at bounding box center [191, 373] width 96 height 8
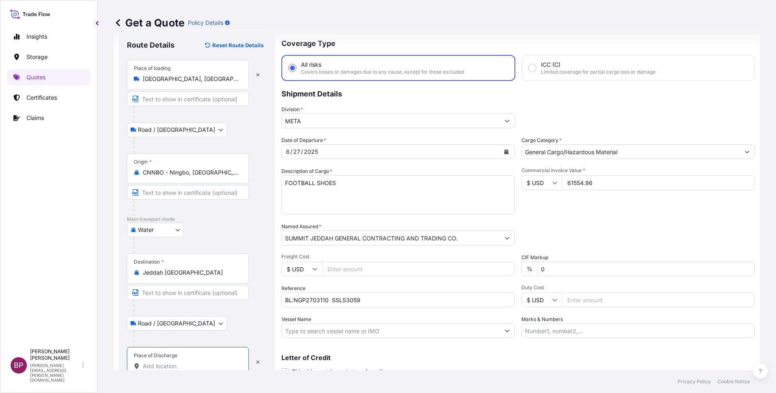
type input "k"
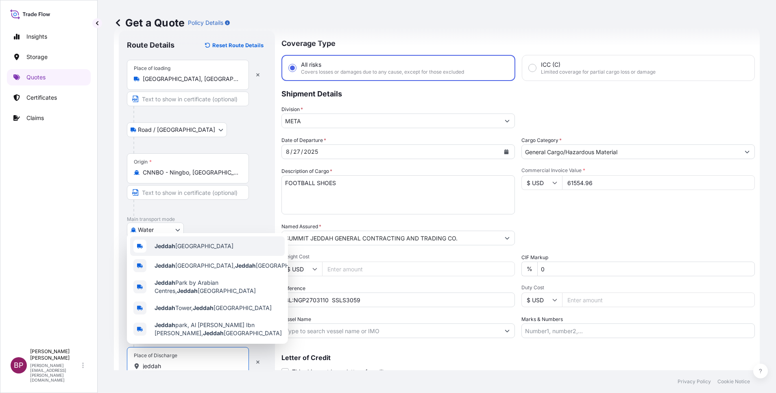
click at [199, 247] on div "Jeddah [GEOGRAPHIC_DATA]" at bounding box center [207, 246] width 154 height 20
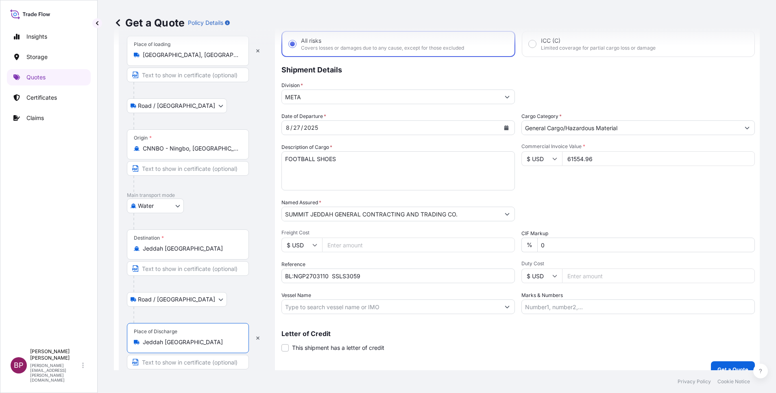
scroll to position [56, 0]
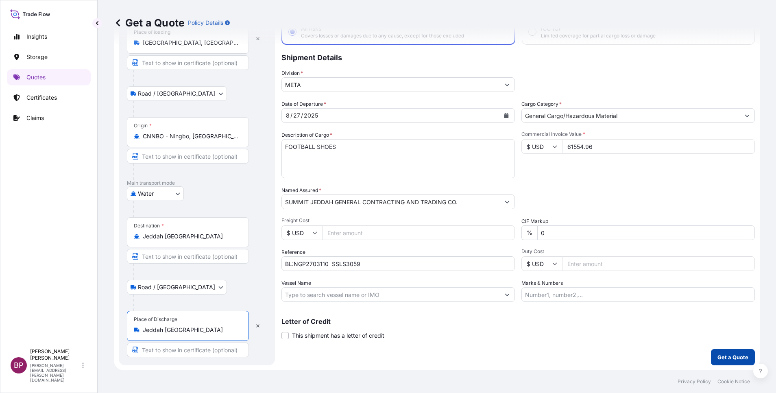
type input "Jeddah [GEOGRAPHIC_DATA]"
click at [727, 352] on button "Get a Quote" at bounding box center [733, 357] width 44 height 16
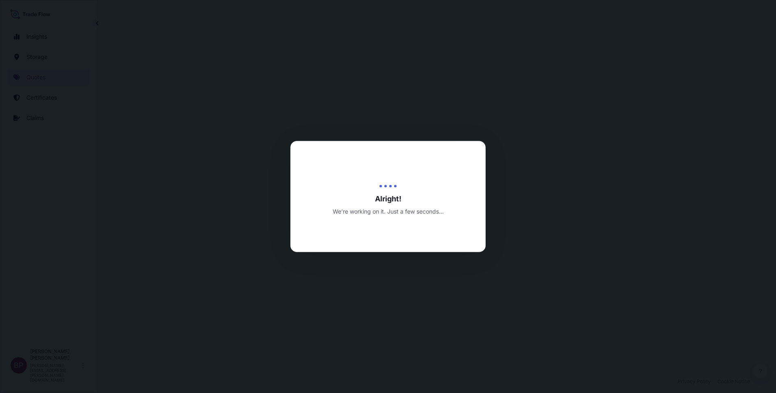
select select "Road / [GEOGRAPHIC_DATA]"
select select "Water"
select select "Road / [GEOGRAPHIC_DATA]"
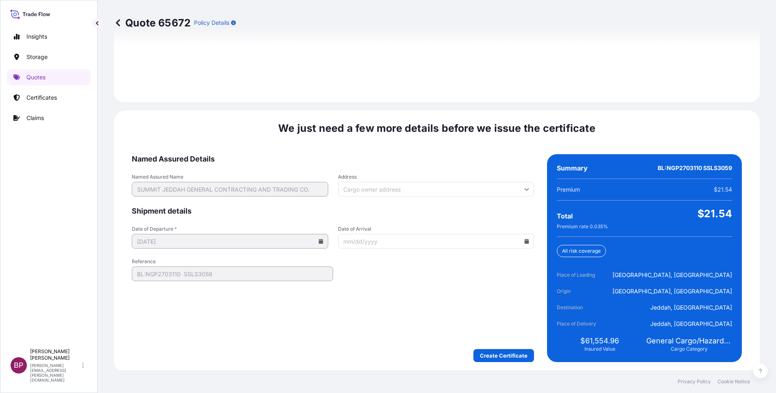
scroll to position [1205, 0]
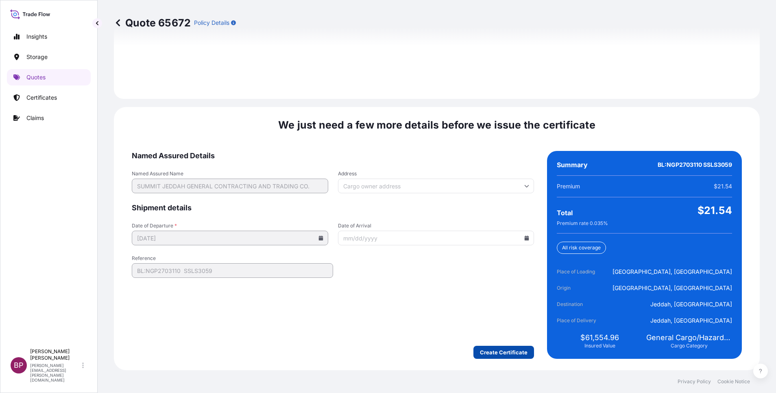
click at [509, 359] on div "We just need a few more details before we issue the certificate Named Assured D…" at bounding box center [437, 238] width 646 height 263
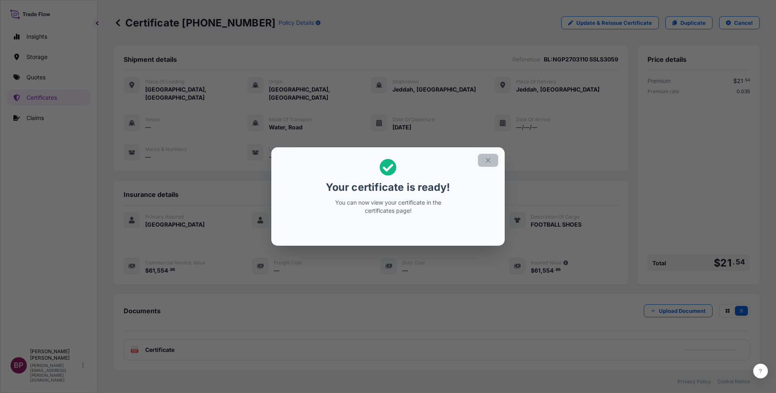
click at [486, 160] on icon "button" at bounding box center [487, 160] width 7 height 7
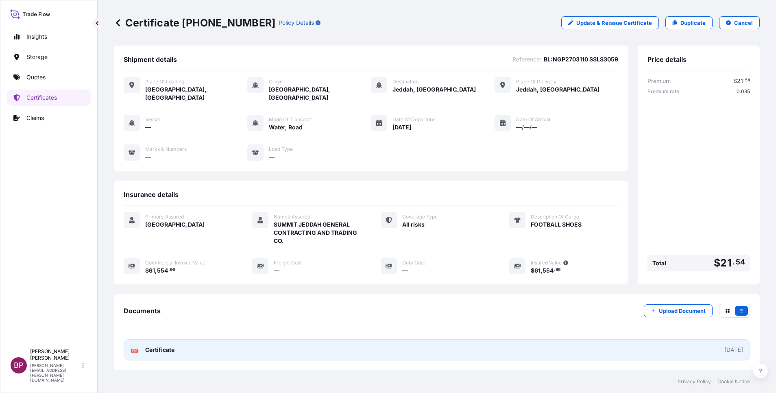
click at [161, 346] on span "Certificate" at bounding box center [159, 350] width 29 height 8
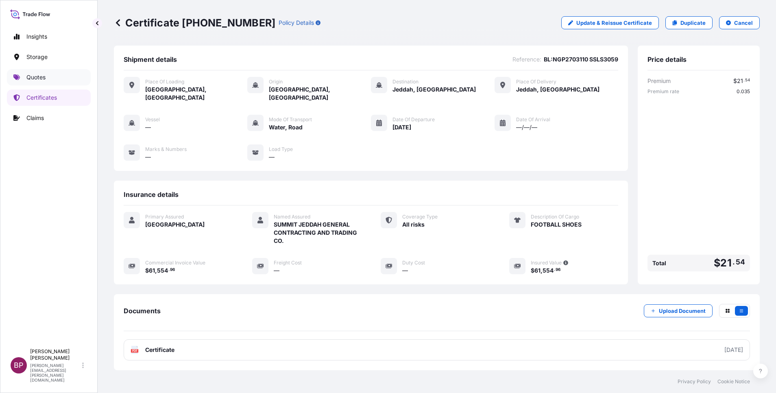
click at [41, 78] on p "Quotes" at bounding box center [35, 77] width 19 height 8
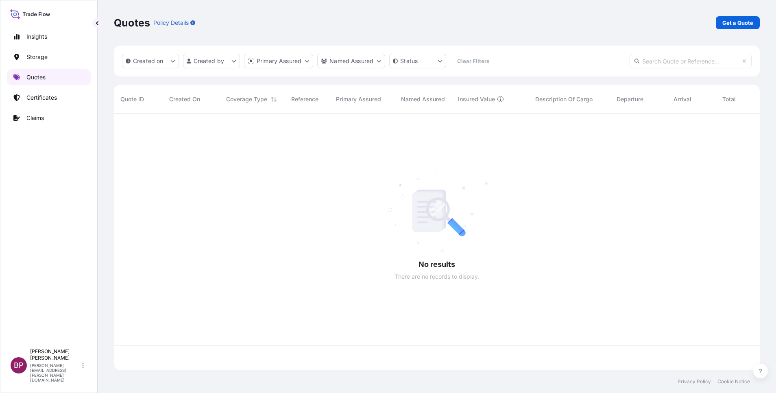
scroll to position [251, 636]
click at [737, 22] on p "Get a Quote" at bounding box center [737, 23] width 31 height 8
select select "Water"
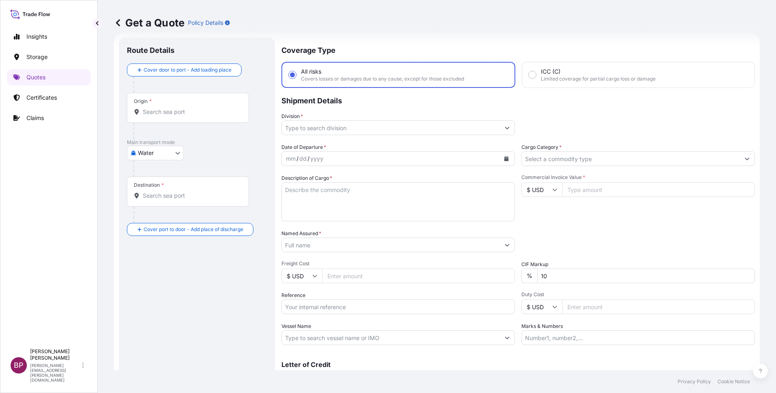
click at [674, 157] on input "Cargo Category *" at bounding box center [631, 158] width 218 height 15
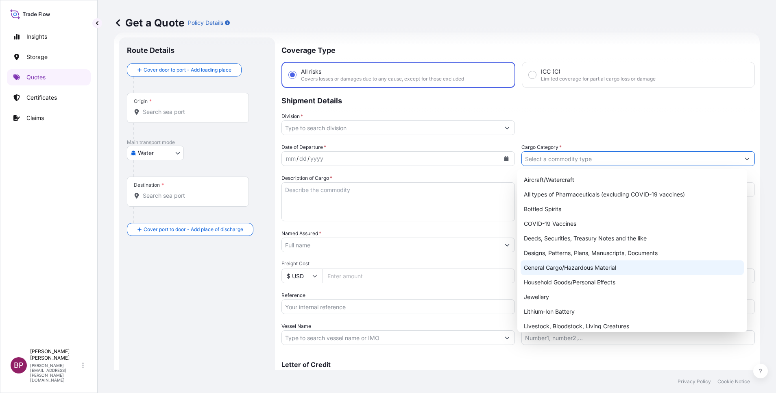
click at [585, 270] on div "General Cargo/Hazardous Material" at bounding box center [631, 267] width 223 height 15
type input "General Cargo/Hazardous Material"
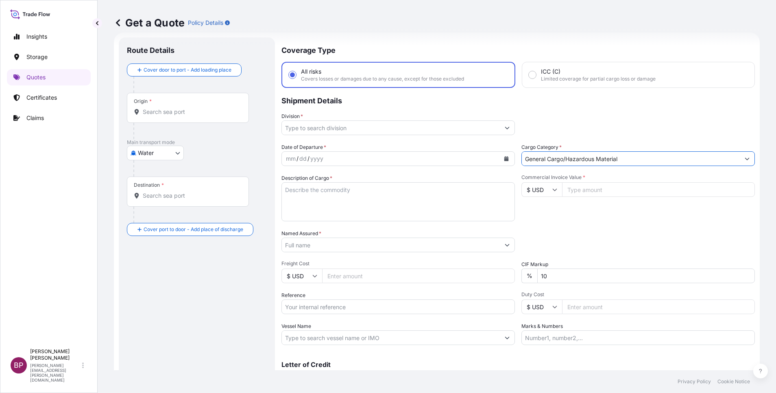
click at [500, 126] on button "Show suggestions" at bounding box center [507, 127] width 15 height 15
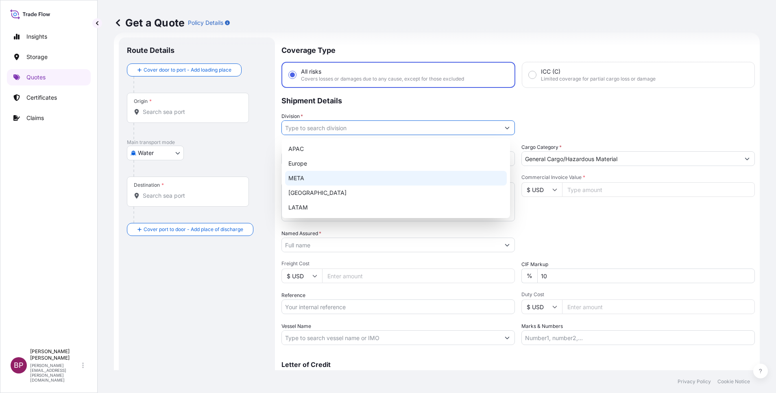
click at [376, 181] on div "META" at bounding box center [396, 178] width 222 height 15
type input "META"
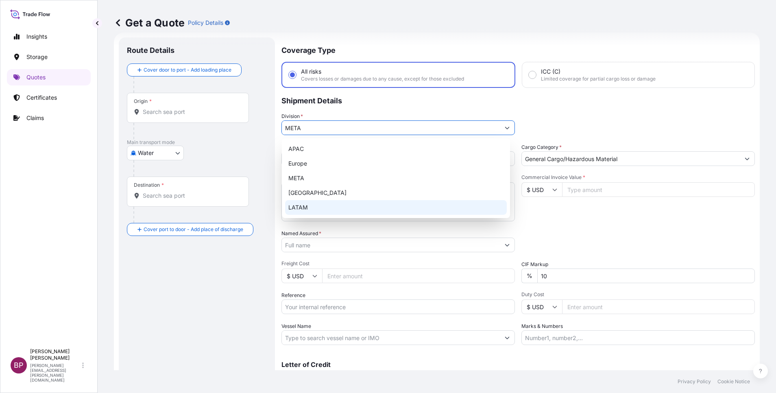
click at [589, 193] on input "Commercial Invoice Value *" at bounding box center [658, 189] width 193 height 15
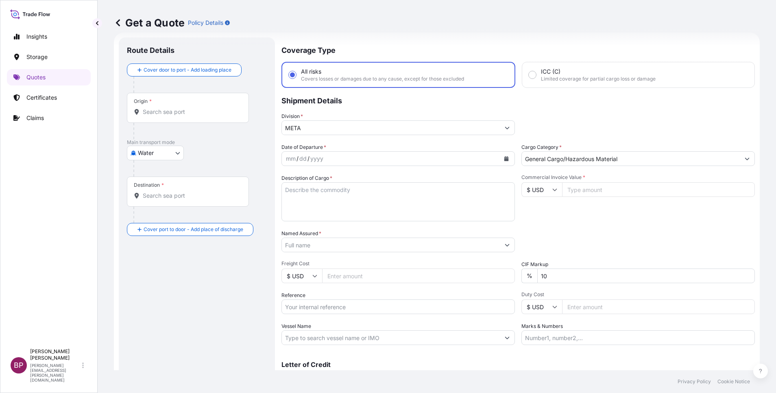
paste input "305312"
type input "305312"
drag, startPoint x: 546, startPoint y: 276, endPoint x: 475, endPoint y: 274, distance: 71.2
click at [477, 274] on div "Date of Departure * mm / dd / yyyy Cargo Category * General Cargo/Hazardous Mat…" at bounding box center [517, 244] width 473 height 202
type input "0"
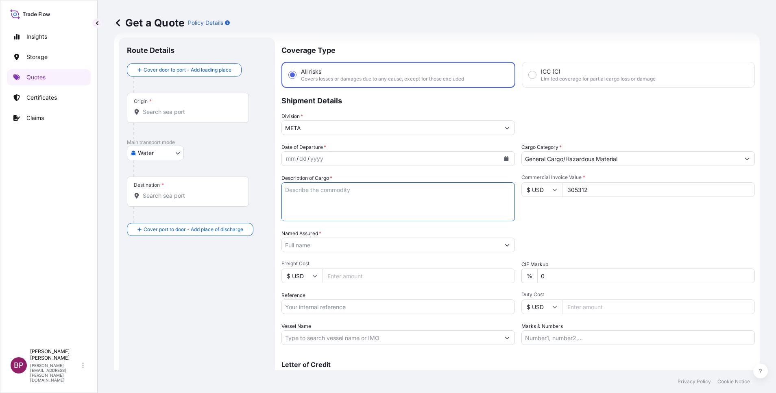
drag, startPoint x: 346, startPoint y: 195, endPoint x: 355, endPoint y: 204, distance: 12.4
click at [348, 195] on textarea "Description of Cargo *" at bounding box center [397, 201] width 233 height 39
paste textarea "UNMANNED AIRCRAFT SYSTEM (DRONE = UNMANNED AIRCRAFT SYSTEM)"
type textarea "UNMANNED AIRCRAFT SYSTEM (DRONE = UNMANNED AIRCRAFT SYSTEM)"
click at [344, 308] on input "Reference" at bounding box center [397, 306] width 233 height 15
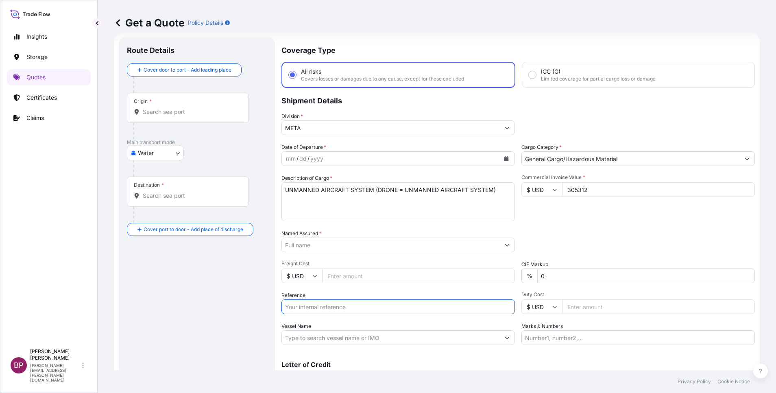
paste input "BL:DMM500139000 SSLS2607"
type input "BL:DMM500139000 SSLS2607"
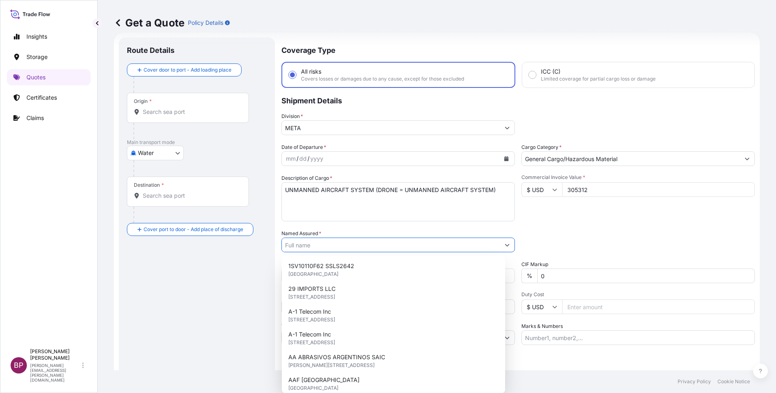
click at [348, 248] on input "Named Assured *" at bounding box center [391, 244] width 218 height 15
paste input "[MEDICAL_DATA] AAM COMPANY LIMITED"
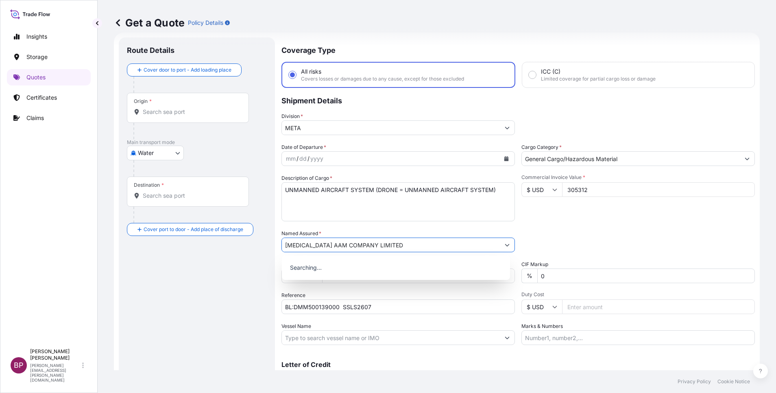
type input "[MEDICAL_DATA] AAM COMPANY LIMITED"
click at [504, 159] on icon "Calendar" at bounding box center [506, 158] width 4 height 5
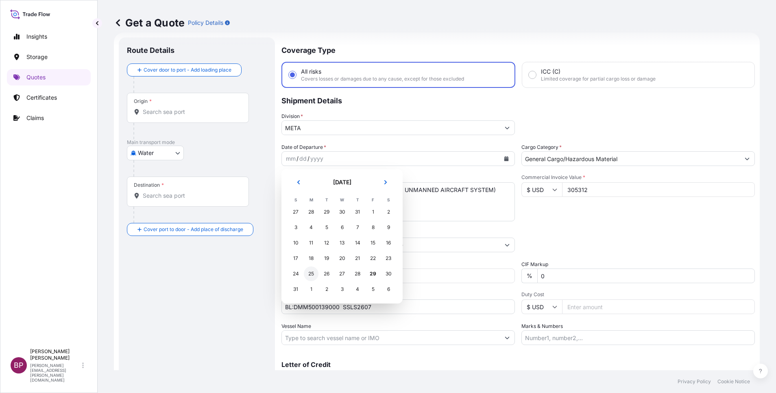
click at [309, 272] on div "25" at bounding box center [311, 273] width 15 height 15
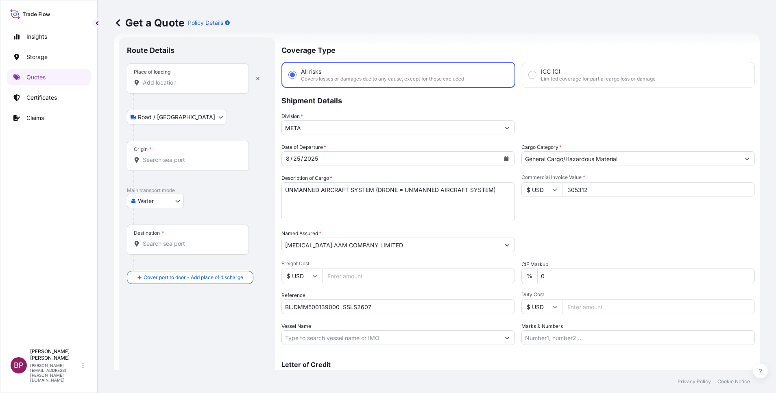
click at [181, 79] on input "Place of loading" at bounding box center [191, 82] width 96 height 8
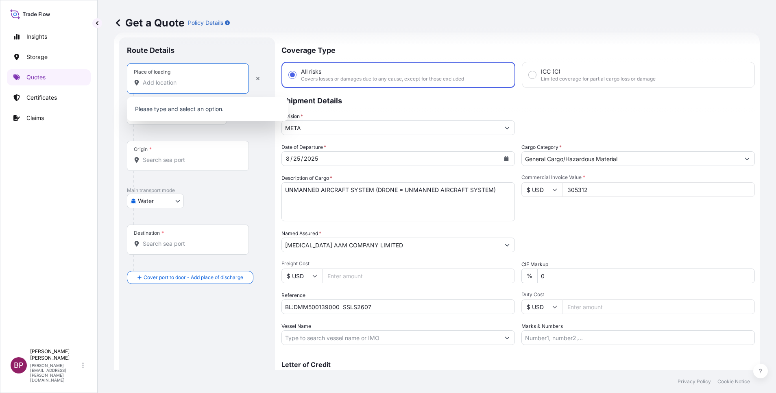
paste input "Dammam"
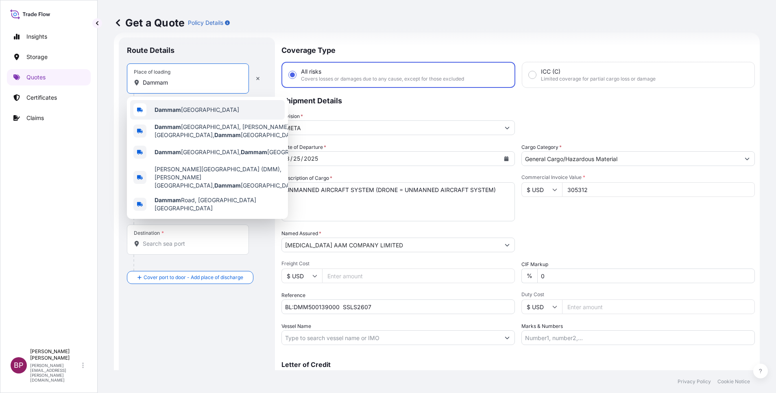
click at [204, 109] on span "Dammam [GEOGRAPHIC_DATA]" at bounding box center [196, 110] width 85 height 8
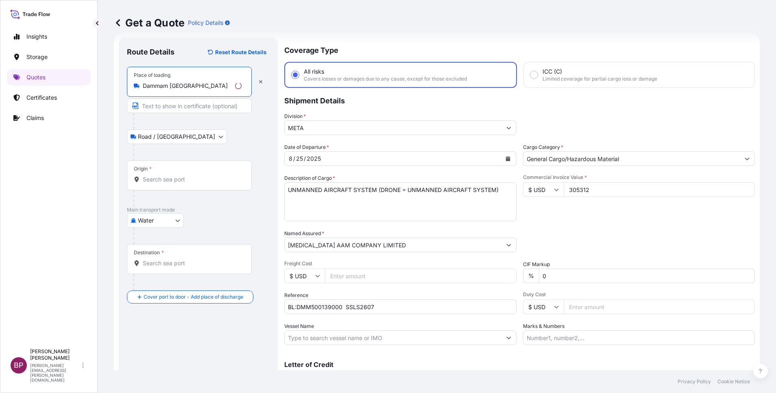
type input "Dammam [GEOGRAPHIC_DATA]"
click at [181, 179] on input "Origin *" at bounding box center [192, 179] width 99 height 8
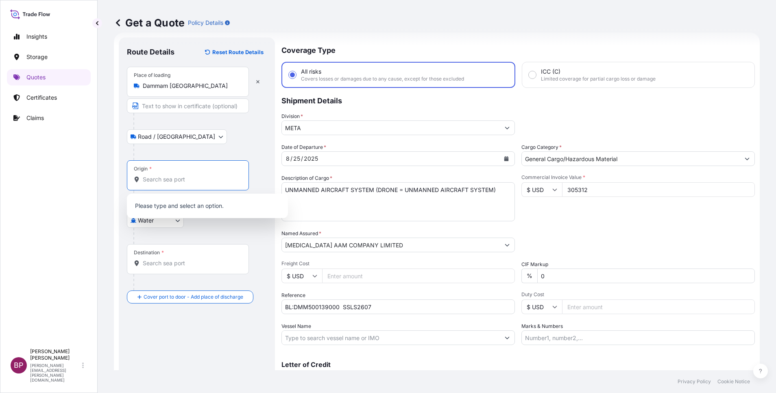
paste input "Dammam"
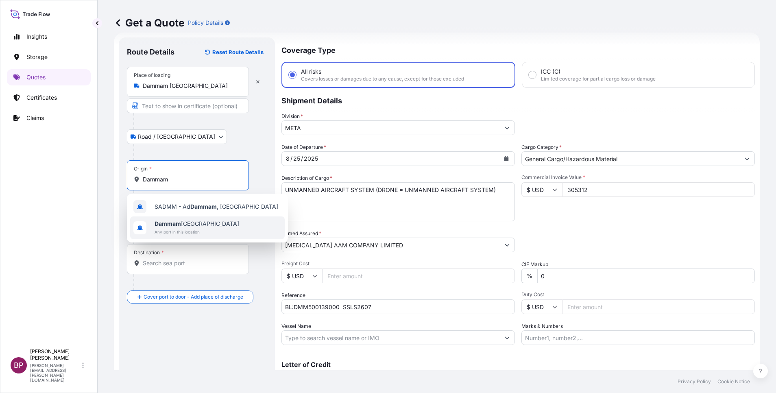
click at [194, 233] on span "Any port in this location" at bounding box center [196, 232] width 85 height 8
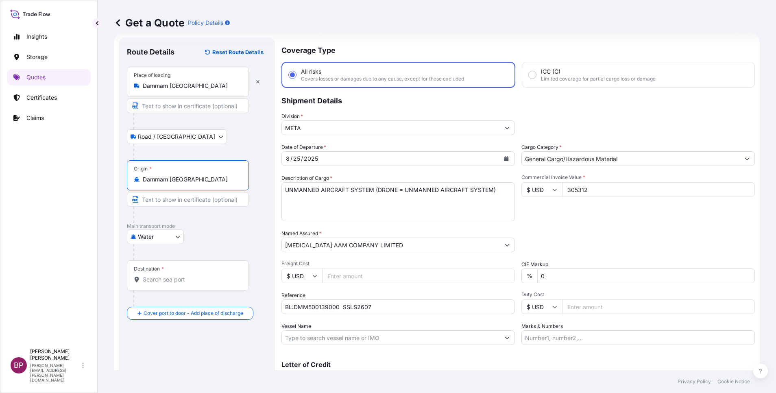
type input "Dammam [GEOGRAPHIC_DATA]"
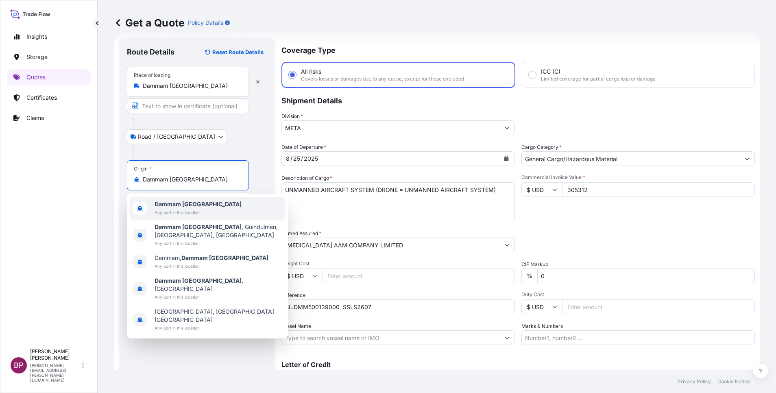
click at [212, 203] on b "Dammam [GEOGRAPHIC_DATA]" at bounding box center [197, 203] width 87 height 7
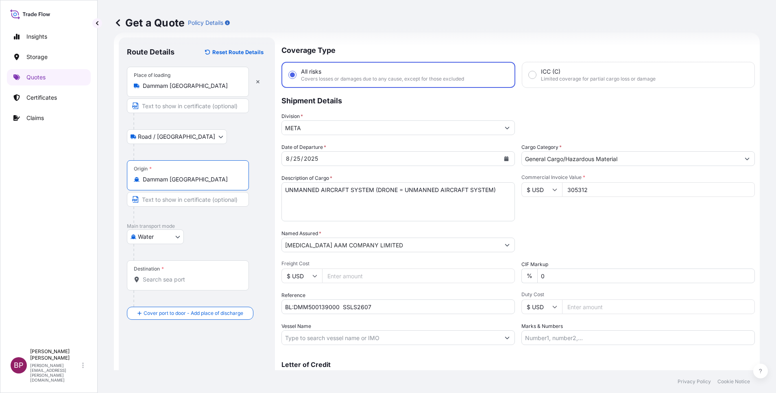
click at [208, 285] on div "Destination *" at bounding box center [188, 275] width 122 height 30
click at [208, 283] on input "Destination *" at bounding box center [191, 279] width 96 height 8
paste input "[GEOGRAPHIC_DATA]"
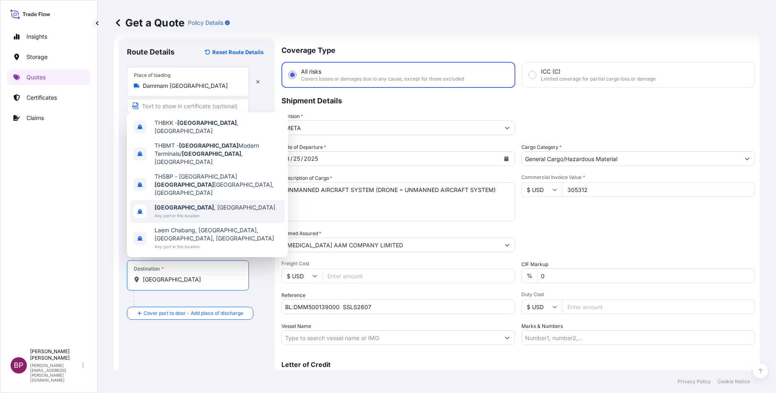
click at [206, 208] on div "[GEOGRAPHIC_DATA] , [GEOGRAPHIC_DATA] Any port in this location" at bounding box center [207, 211] width 154 height 23
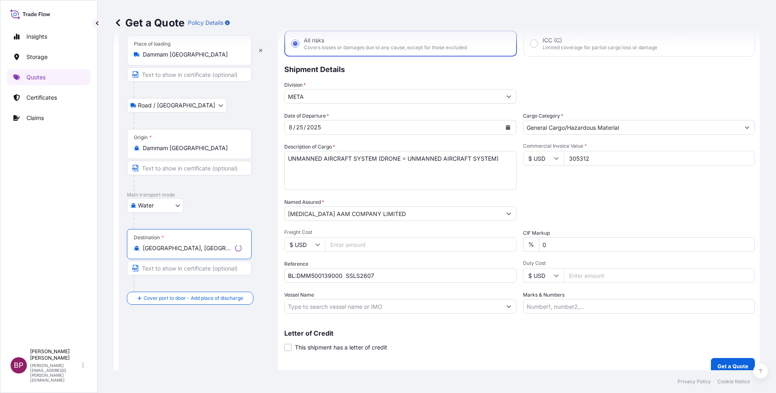
scroll to position [53, 0]
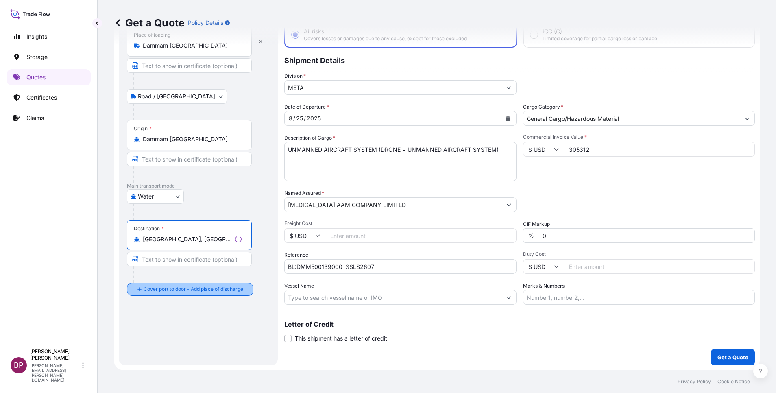
type input "[GEOGRAPHIC_DATA], [GEOGRAPHIC_DATA]"
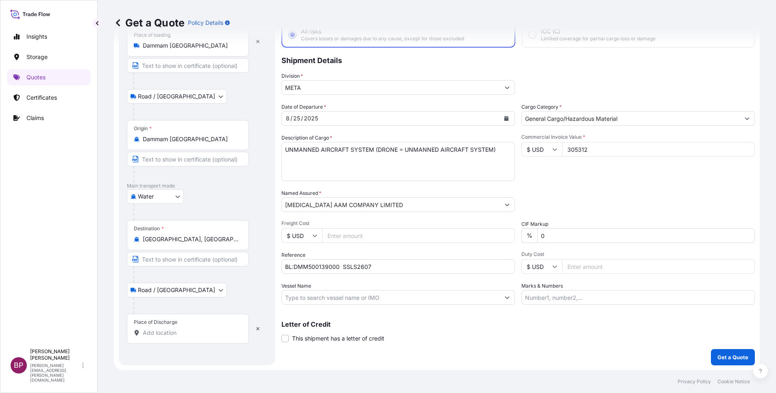
click at [172, 335] on input "Place of Discharge" at bounding box center [191, 332] width 96 height 8
paste input "[GEOGRAPHIC_DATA]"
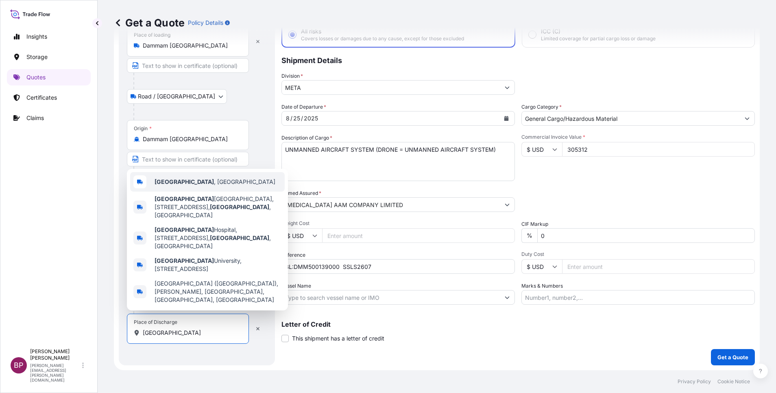
click at [210, 188] on div "[GEOGRAPHIC_DATA] , [GEOGRAPHIC_DATA]" at bounding box center [207, 182] width 154 height 20
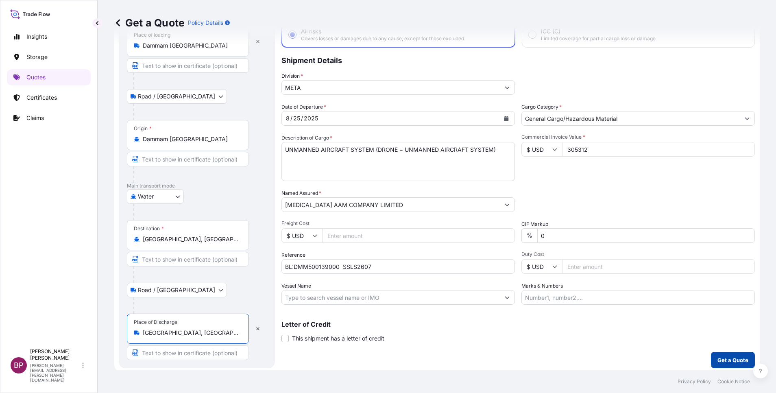
type input "[GEOGRAPHIC_DATA], [GEOGRAPHIC_DATA]"
click at [719, 356] on p "Get a Quote" at bounding box center [732, 360] width 31 height 8
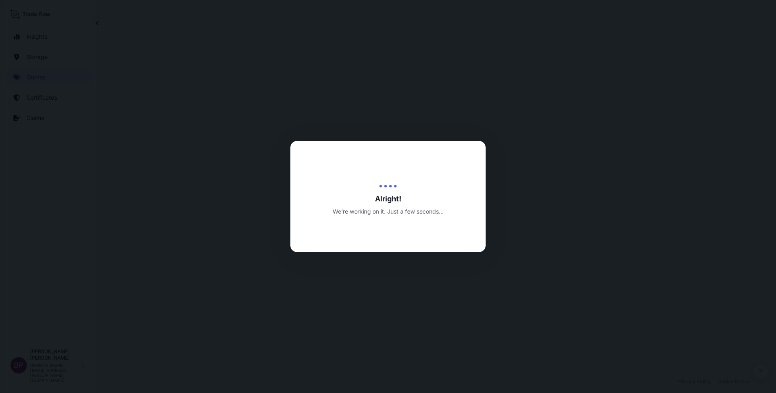
select select "Road / [GEOGRAPHIC_DATA]"
select select "Water"
select select "Road / [GEOGRAPHIC_DATA]"
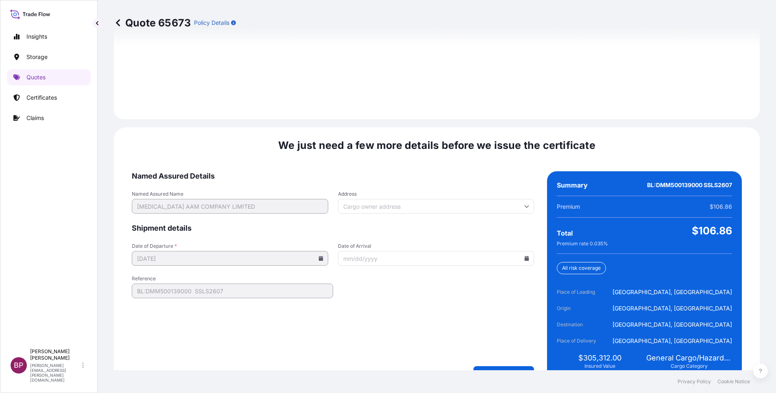
scroll to position [1205, 0]
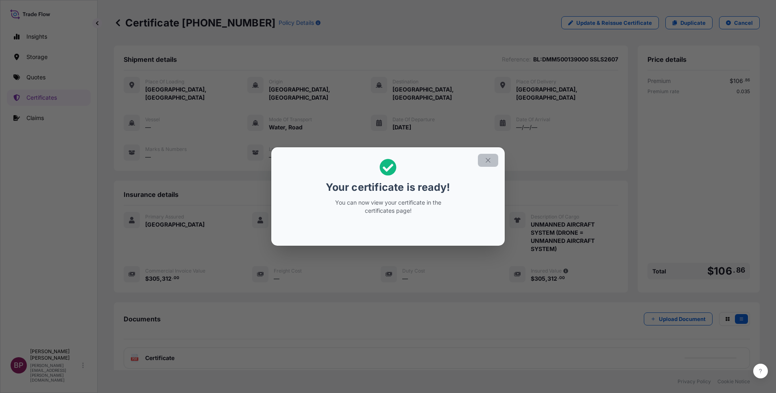
click at [489, 160] on icon "button" at bounding box center [487, 160] width 7 height 7
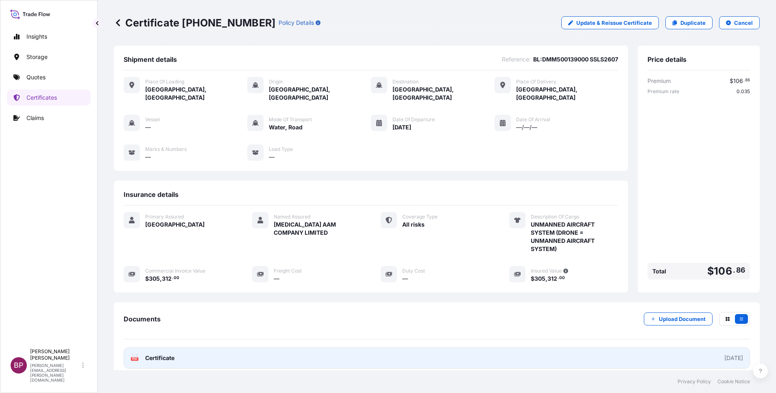
click at [156, 354] on span "Certificate" at bounding box center [159, 358] width 29 height 8
